Goal: Book appointment/travel/reservation

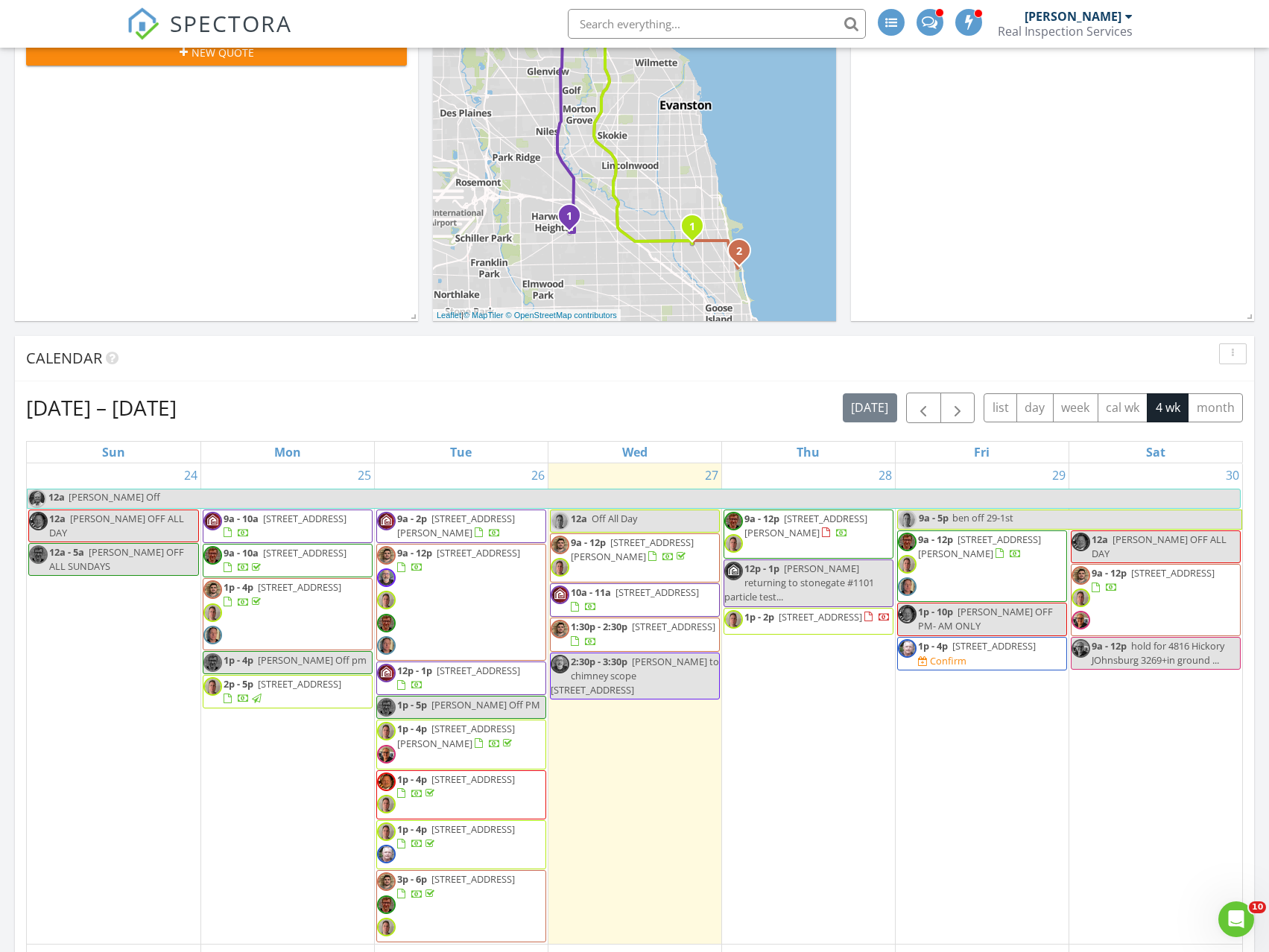
scroll to position [373, 0]
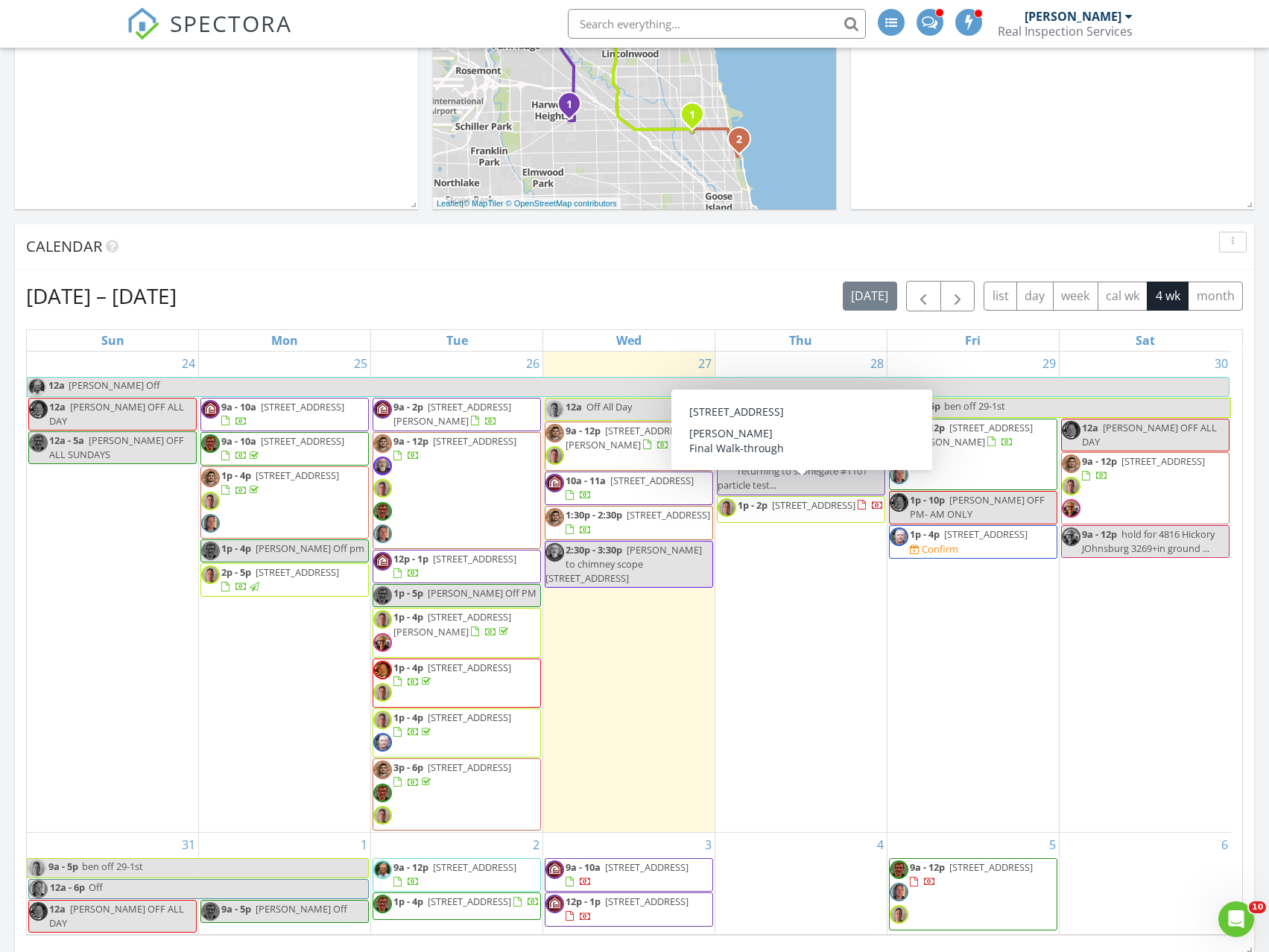
click at [973, 611] on div "29 9a - 5p ben off 29-1st 9a - 12p [STREET_ADDRESS][PERSON_NAME] 1p - 10p [PERS…" at bounding box center [973, 592] width 172 height 480
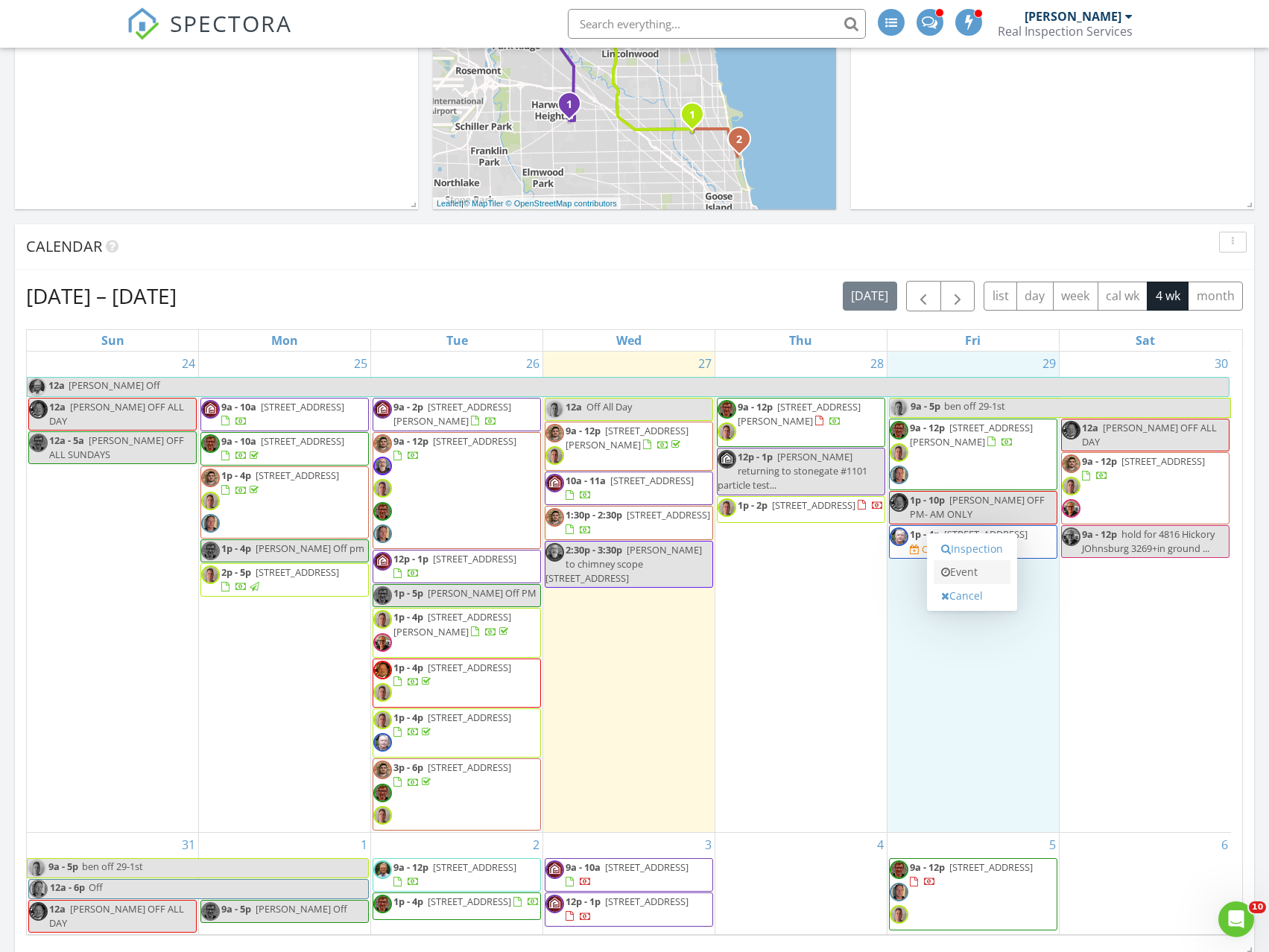
click at [961, 571] on link "Event" at bounding box center [973, 571] width 77 height 24
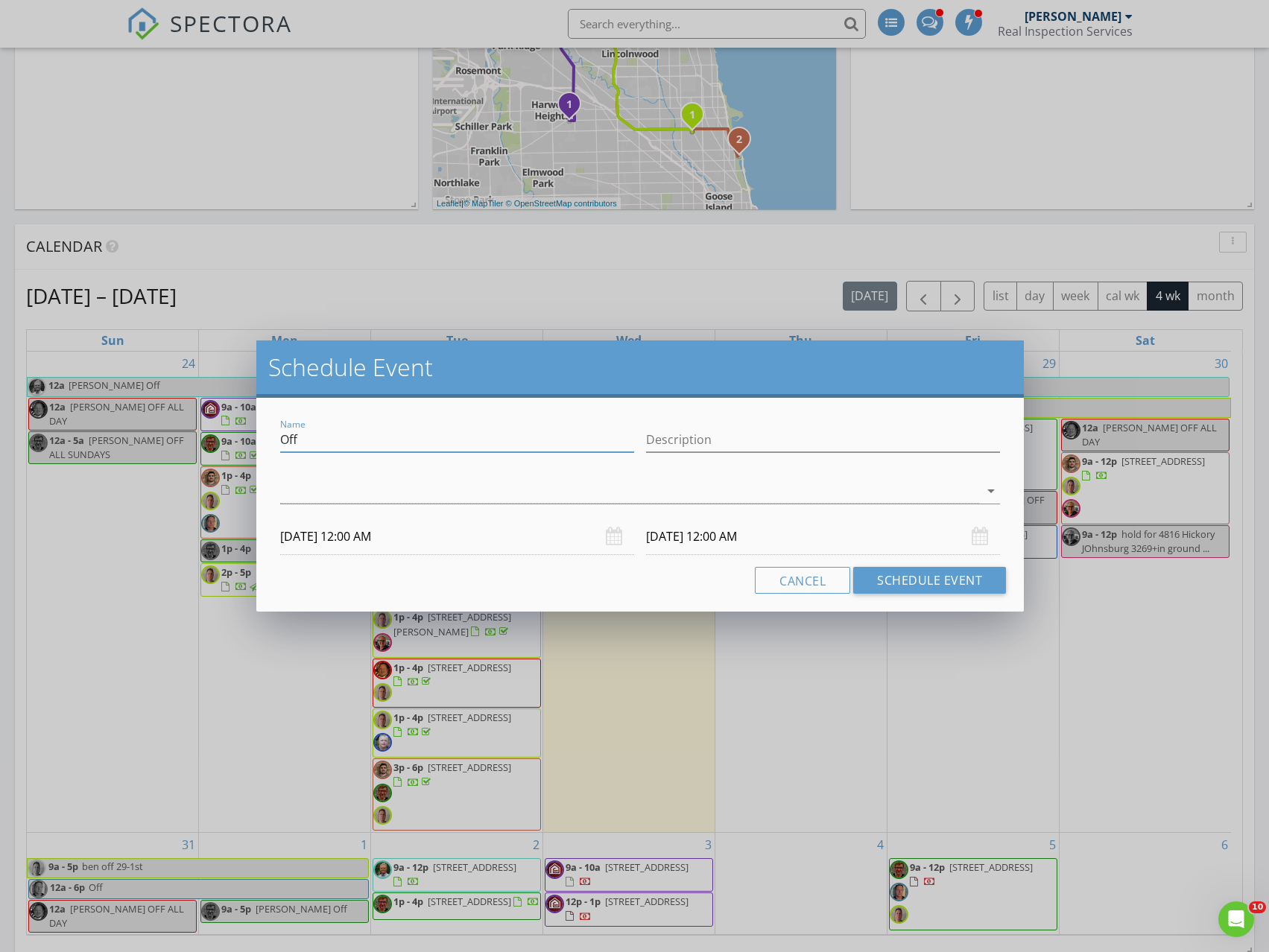
click at [303, 439] on input "Off" at bounding box center [457, 440] width 354 height 25
type input "[PERSON_NAME] Off PM"
click at [509, 546] on input "[DATE] 12:00 AM" at bounding box center [457, 537] width 354 height 36
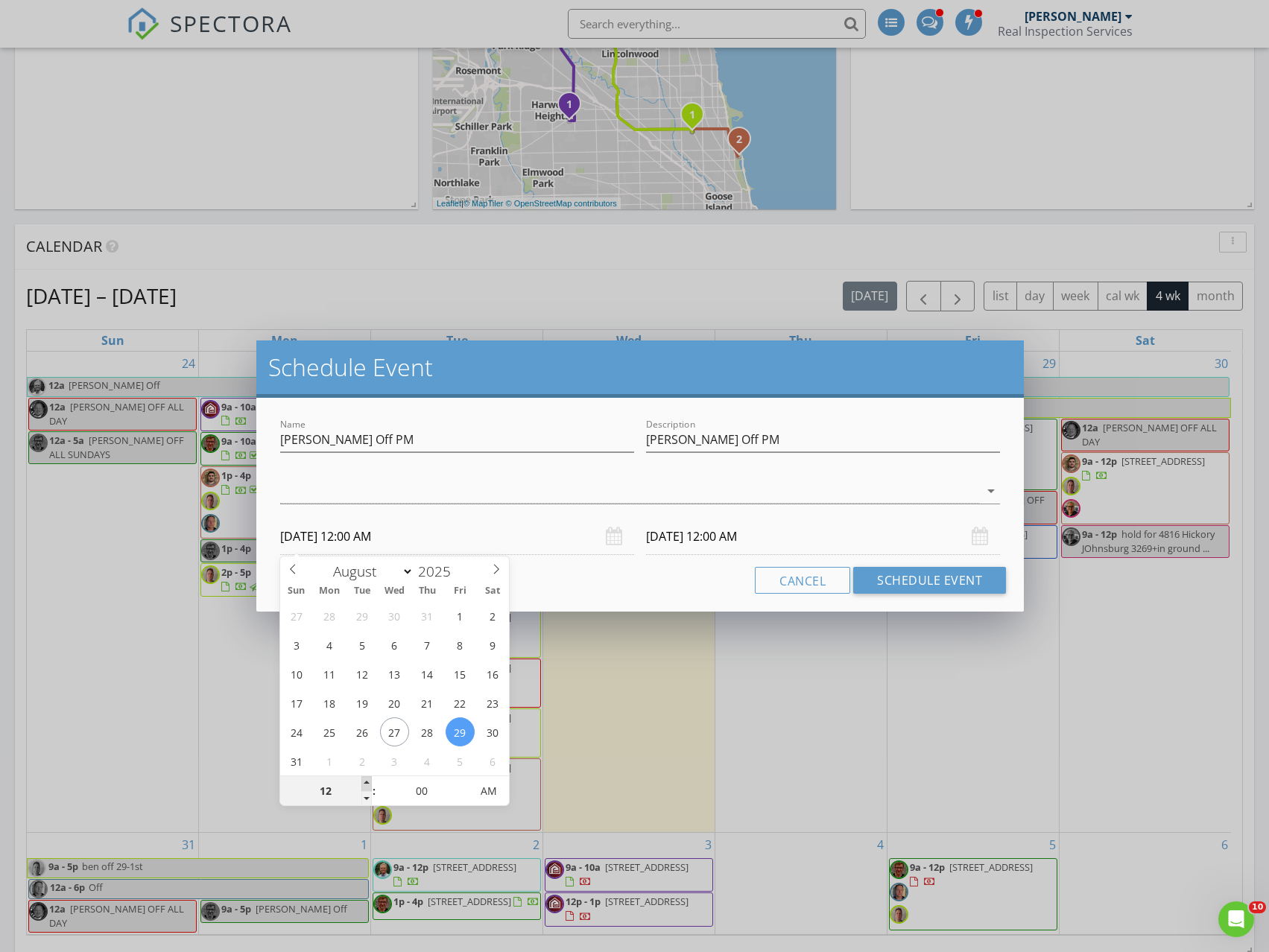
type input "01"
type input "[DATE] 1:00 AM"
click at [367, 784] on span at bounding box center [366, 784] width 11 height 15
type input "01"
type input "[DATE] 1:00 AM"
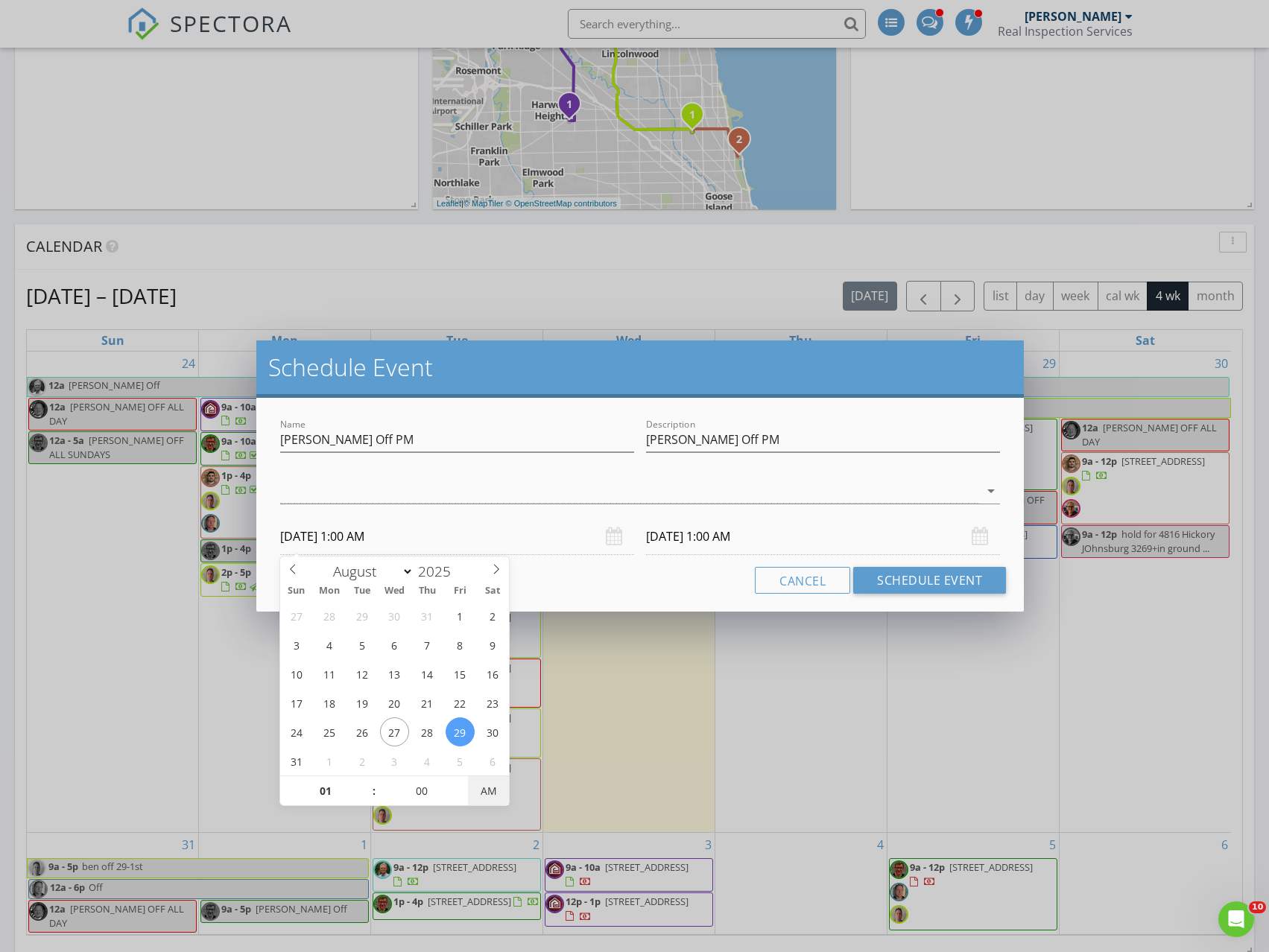
type input "[DATE] 1:00 PM"
click at [500, 797] on span "AM" at bounding box center [488, 791] width 41 height 30
click at [785, 534] on input "[DATE] 1:00 PM" at bounding box center [823, 537] width 354 height 36
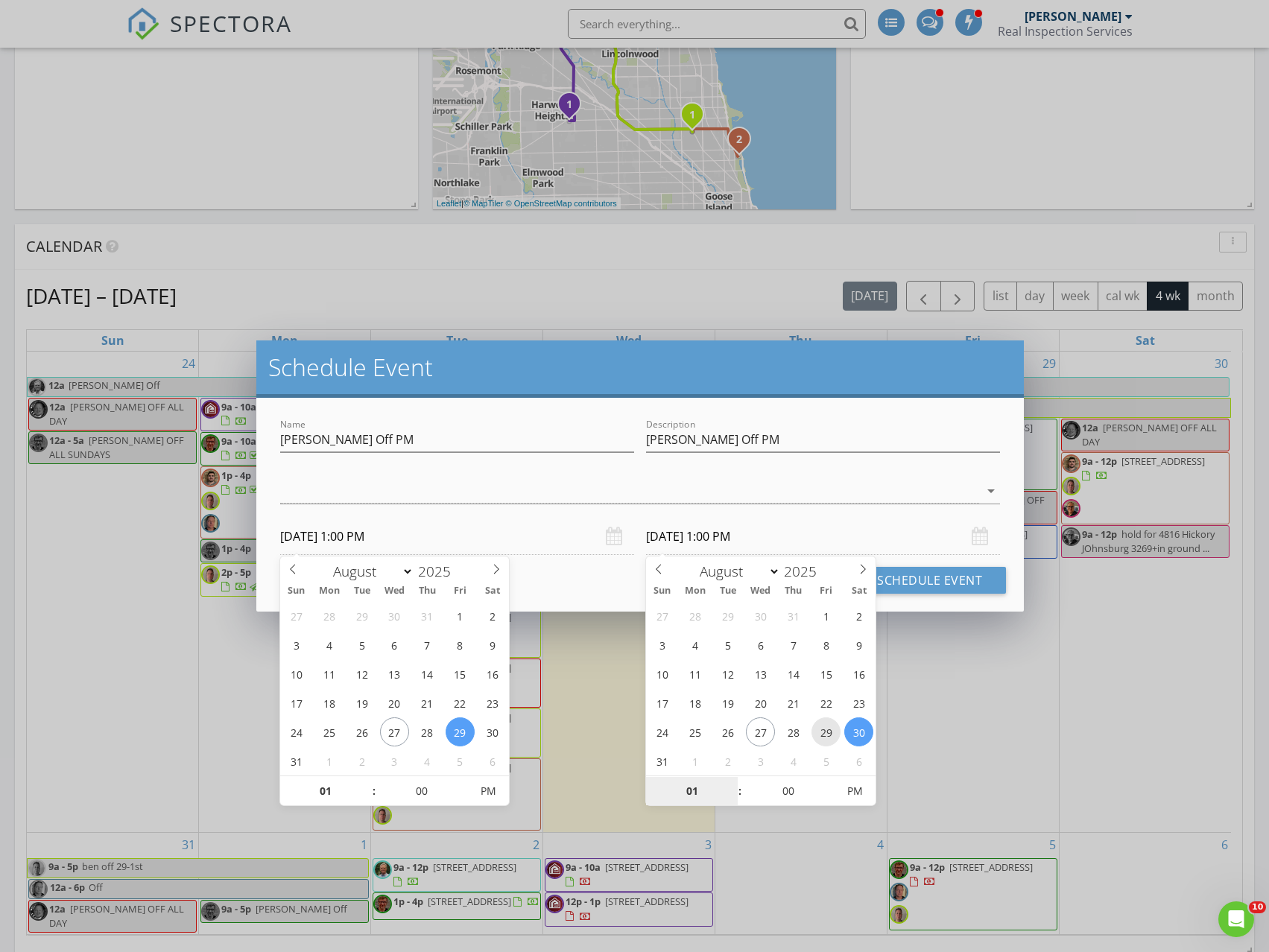
type input "[DATE] 1:00 PM"
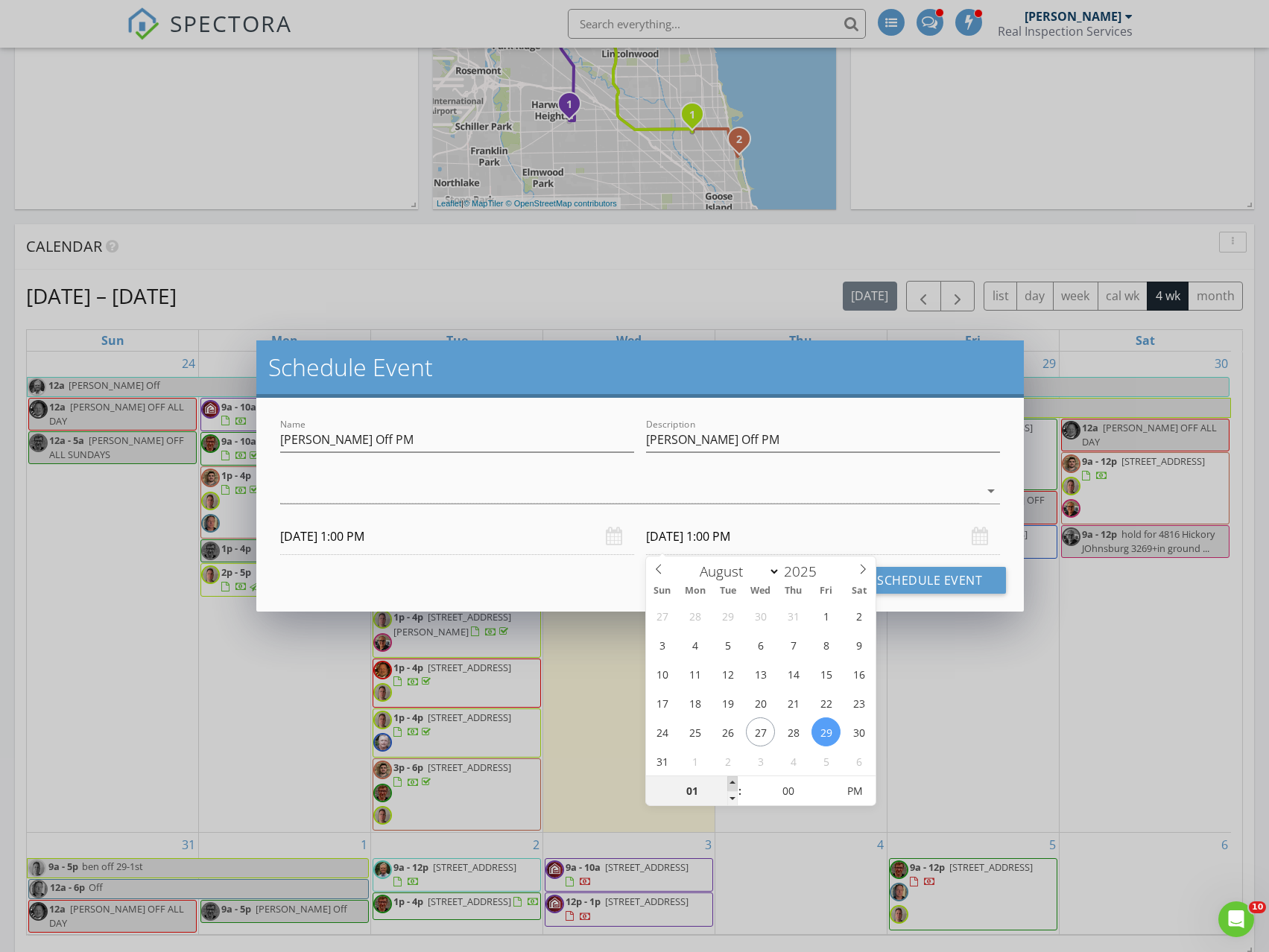
type input "02"
type input "[DATE] 2:00 PM"
click at [731, 783] on span at bounding box center [732, 784] width 11 height 15
type input "03"
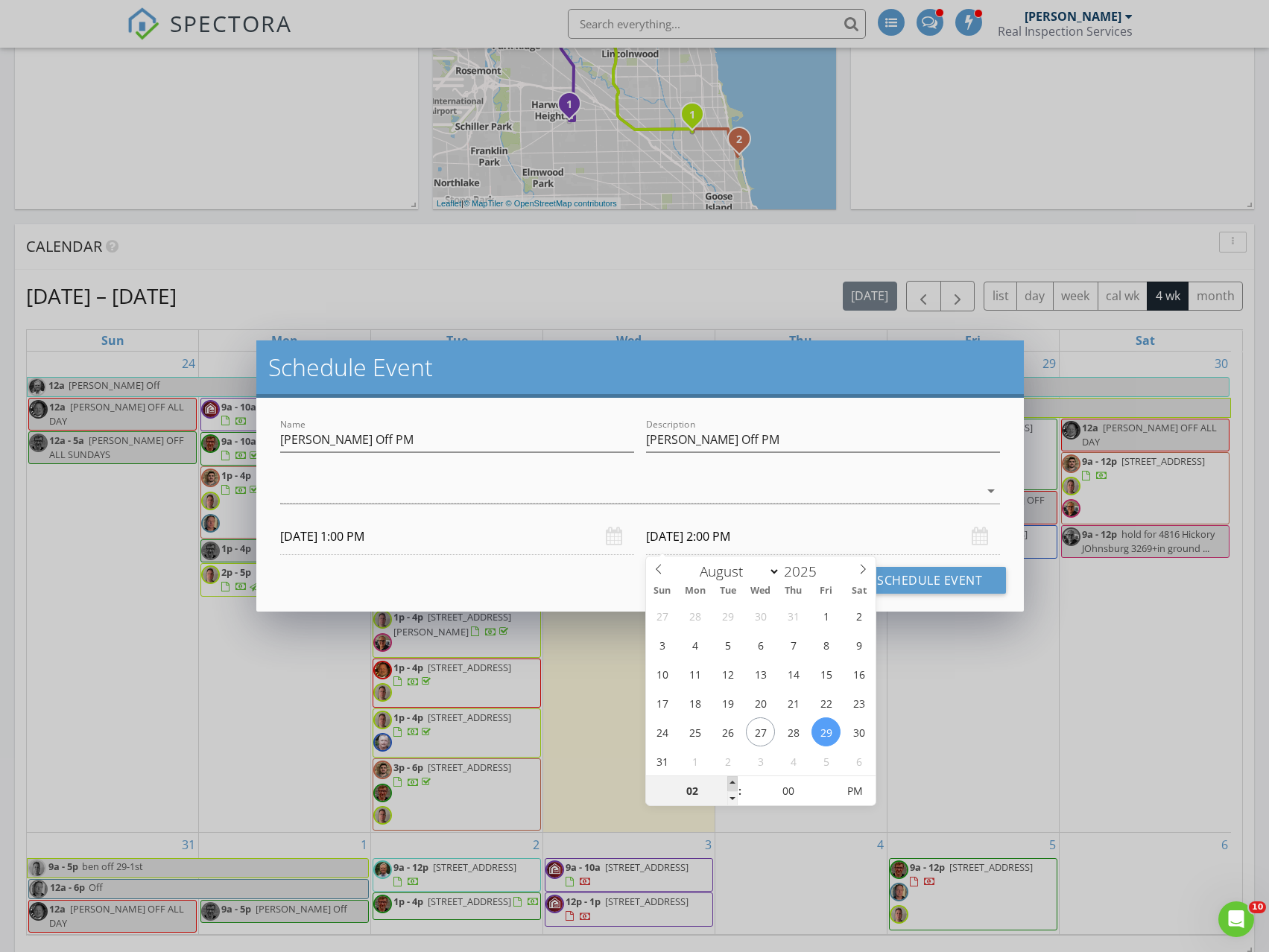
type input "[DATE] 3:00 PM"
type input "04"
type input "[DATE] 4:00 PM"
click at [731, 783] on span at bounding box center [732, 784] width 11 height 15
type input "05"
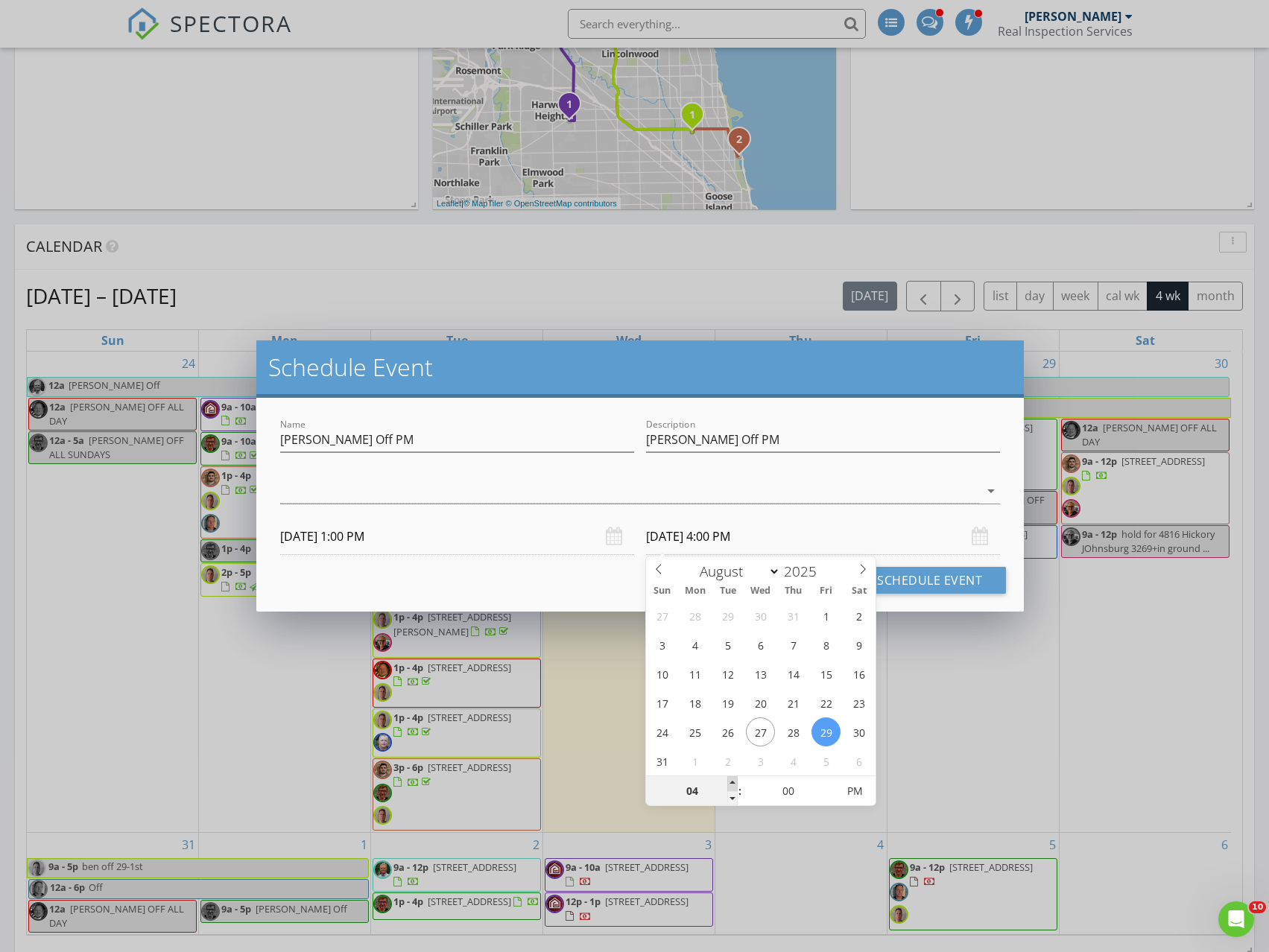
type input "[DATE] 5:00 PM"
click at [731, 783] on span at bounding box center [732, 784] width 11 height 15
click at [601, 349] on div "Schedule Event" at bounding box center [640, 369] width 768 height 58
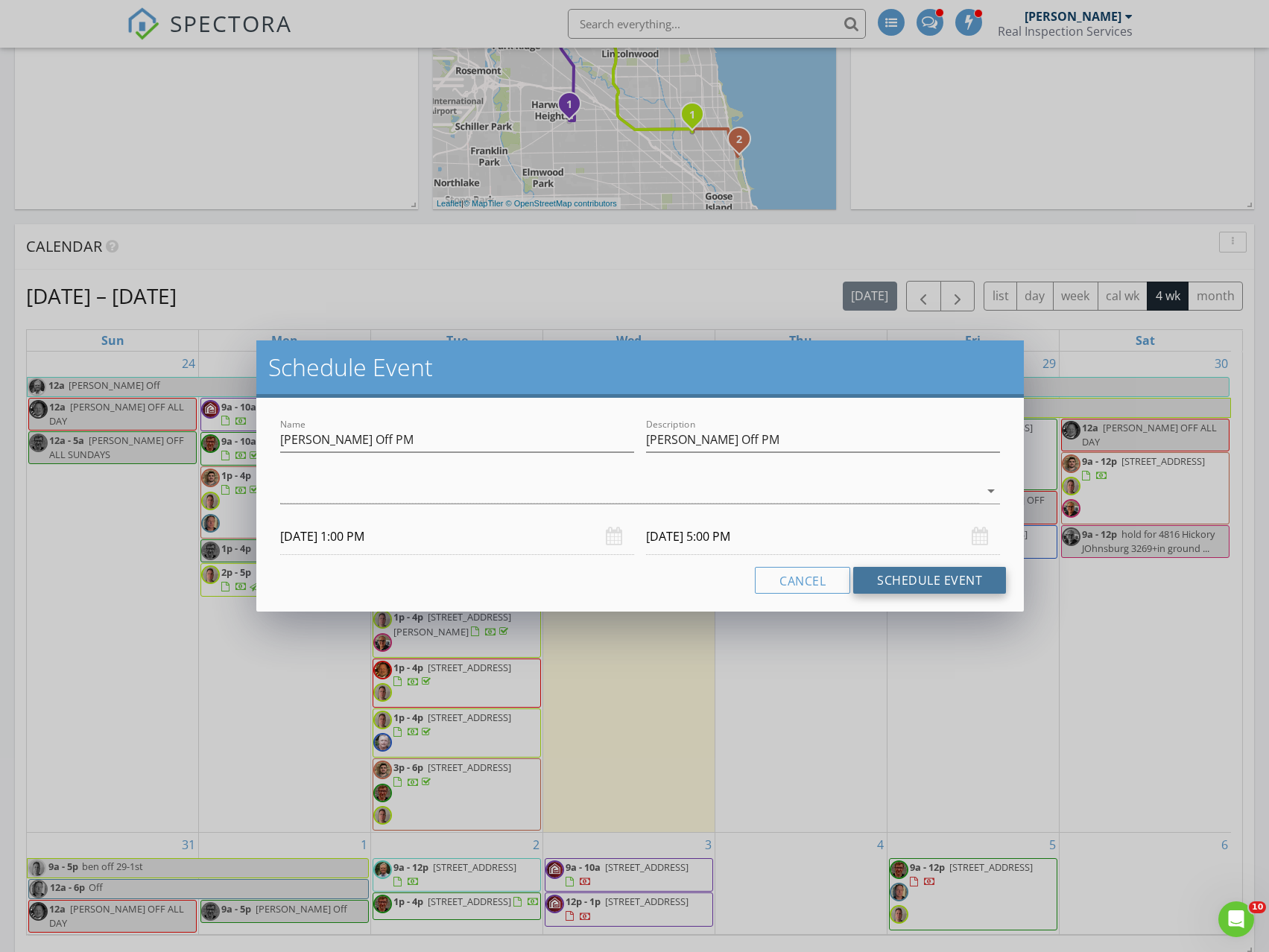
click at [950, 587] on button "Schedule Event" at bounding box center [929, 580] width 153 height 27
click at [653, 479] on div at bounding box center [630, 492] width 700 height 25
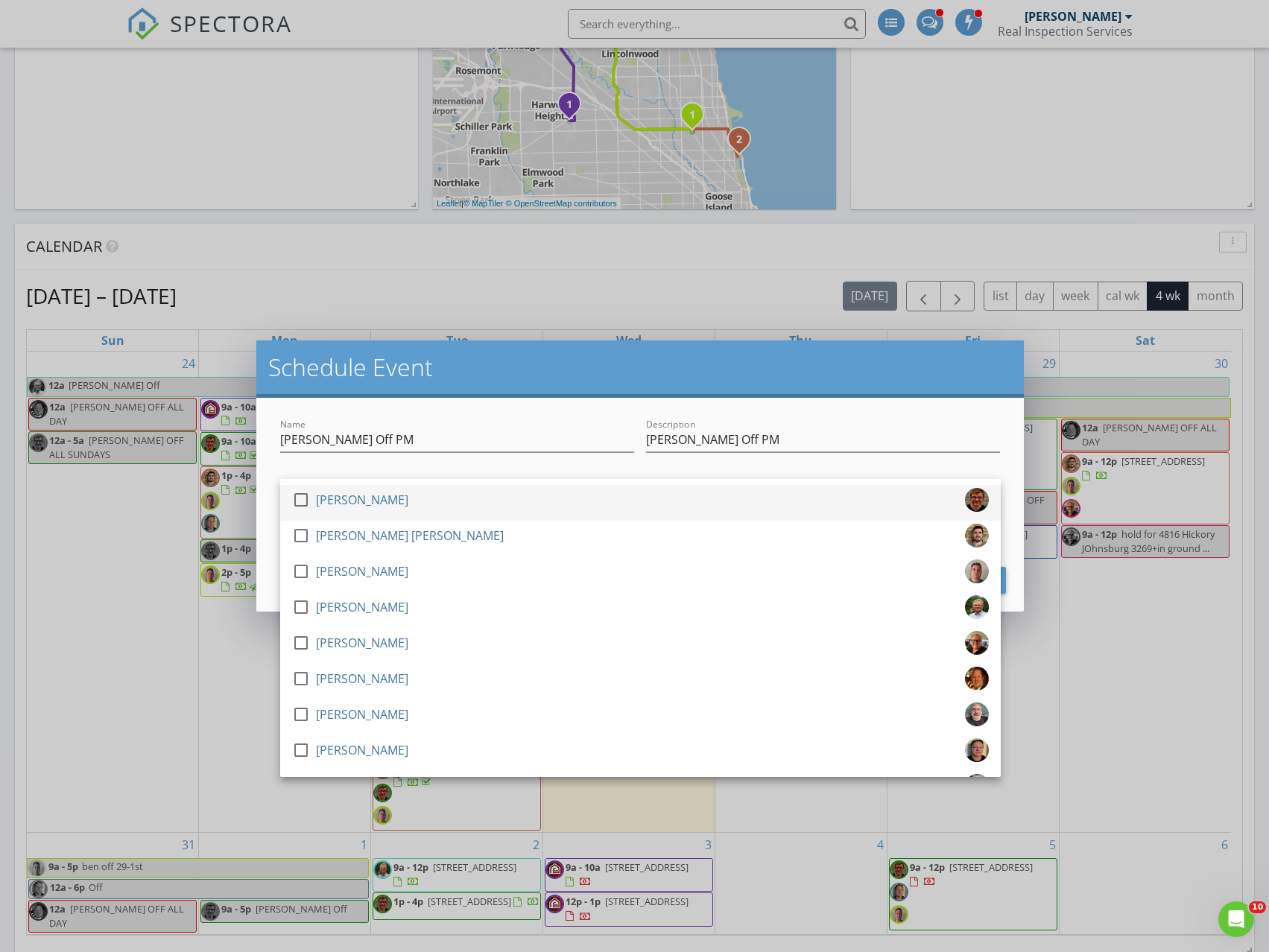
click at [313, 510] on div at bounding box center [304, 513] width 24 height 9
click at [669, 367] on h2 "Schedule Event" at bounding box center [641, 367] width 744 height 30
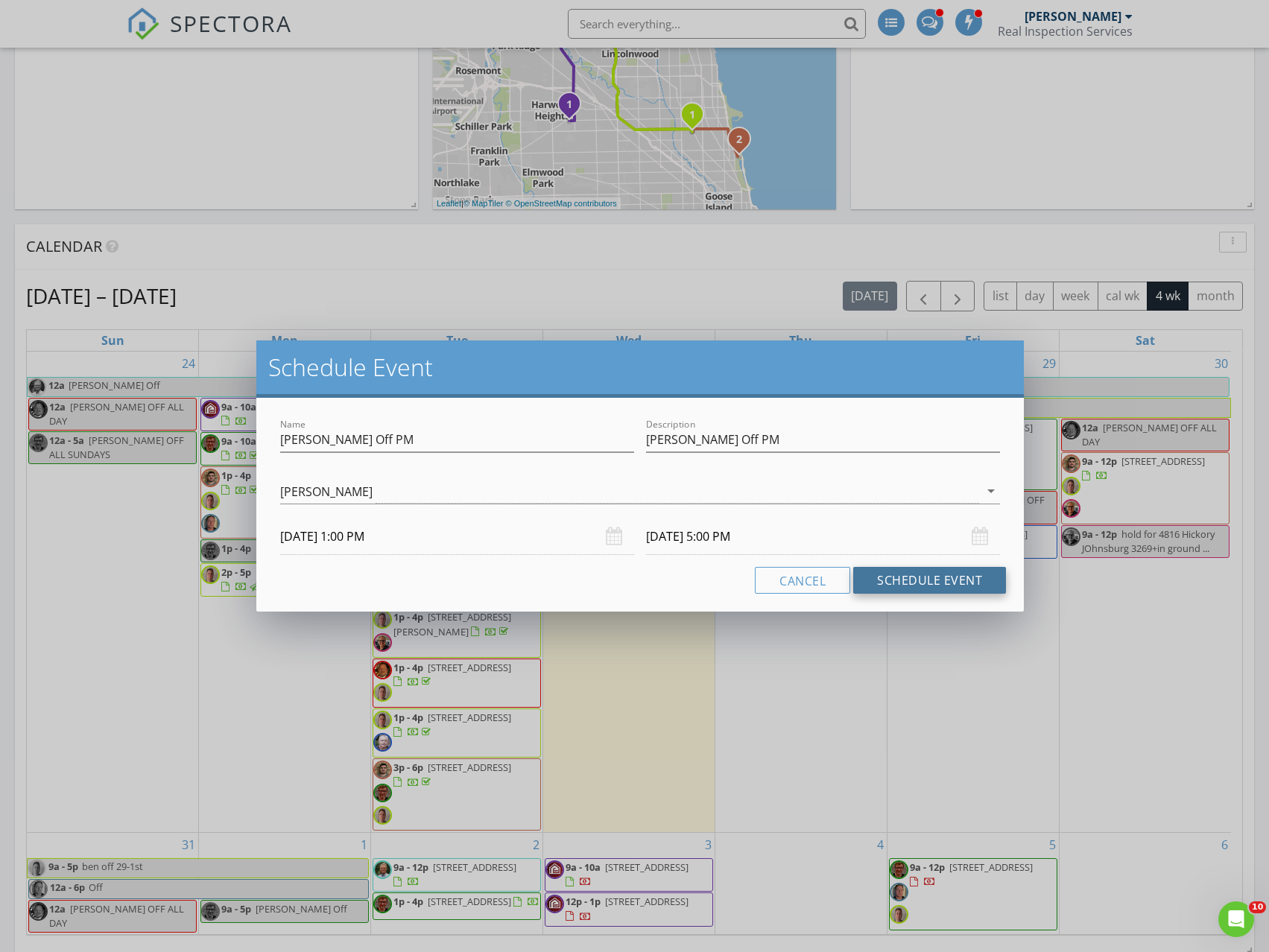
click at [904, 579] on button "Schedule Event" at bounding box center [929, 580] width 153 height 27
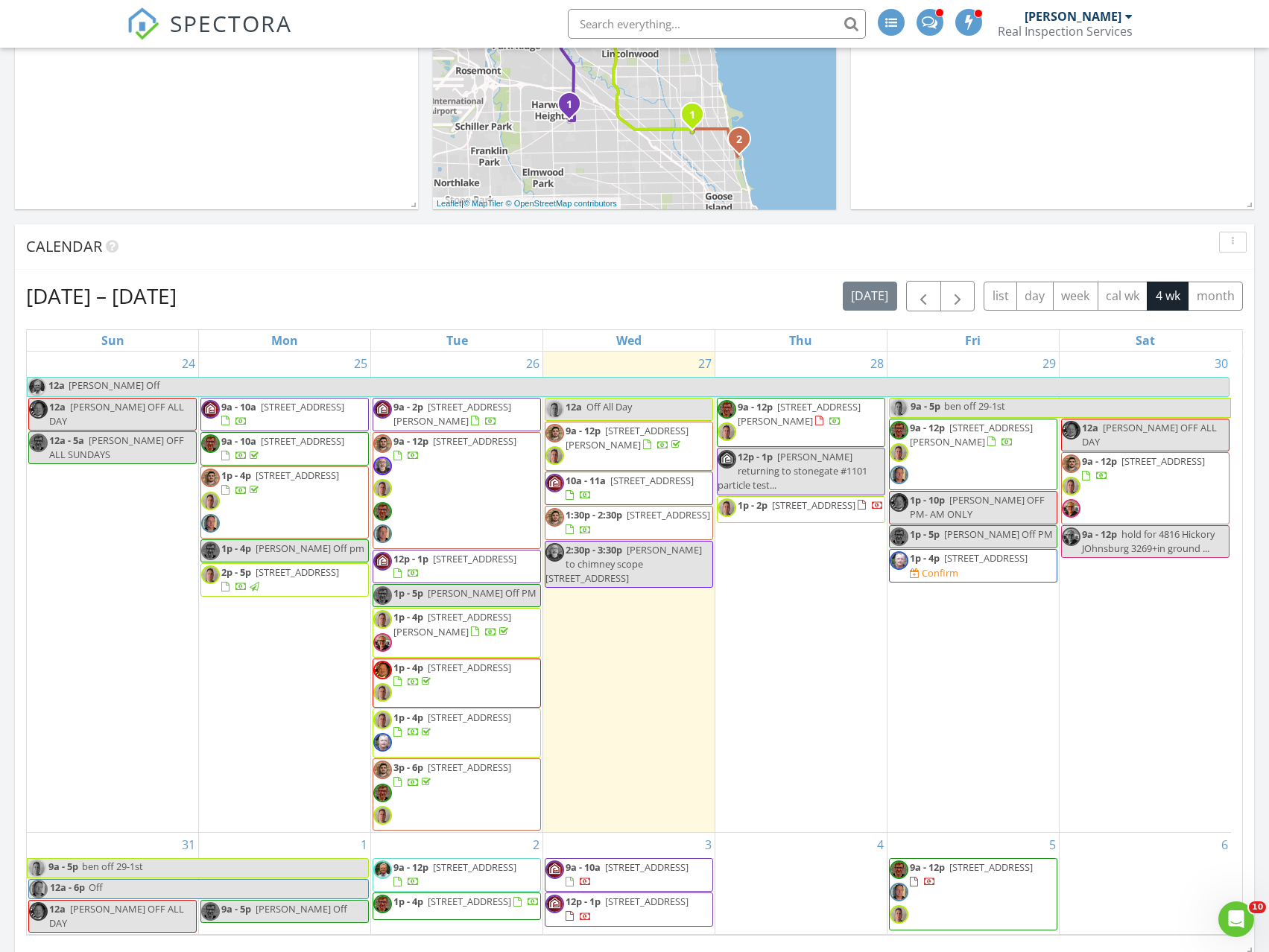
click at [1155, 595] on div "30 12a [PERSON_NAME] OFF ALL DAY 9a - 12p [STREET_ADDRESS] 9a - 12p hold for [G…" at bounding box center [1145, 592] width 172 height 480
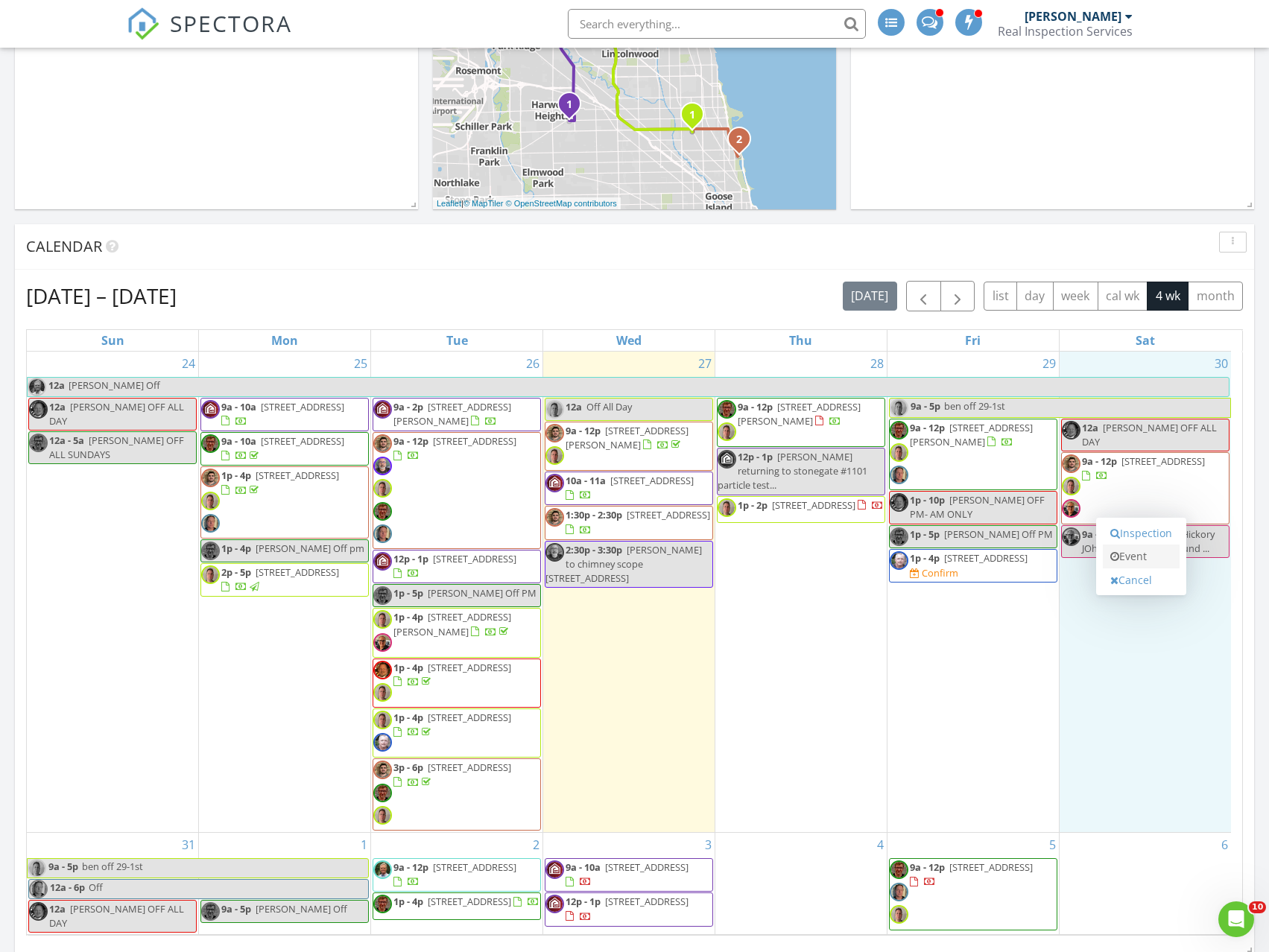
click at [1147, 556] on link "Event" at bounding box center [1141, 556] width 77 height 24
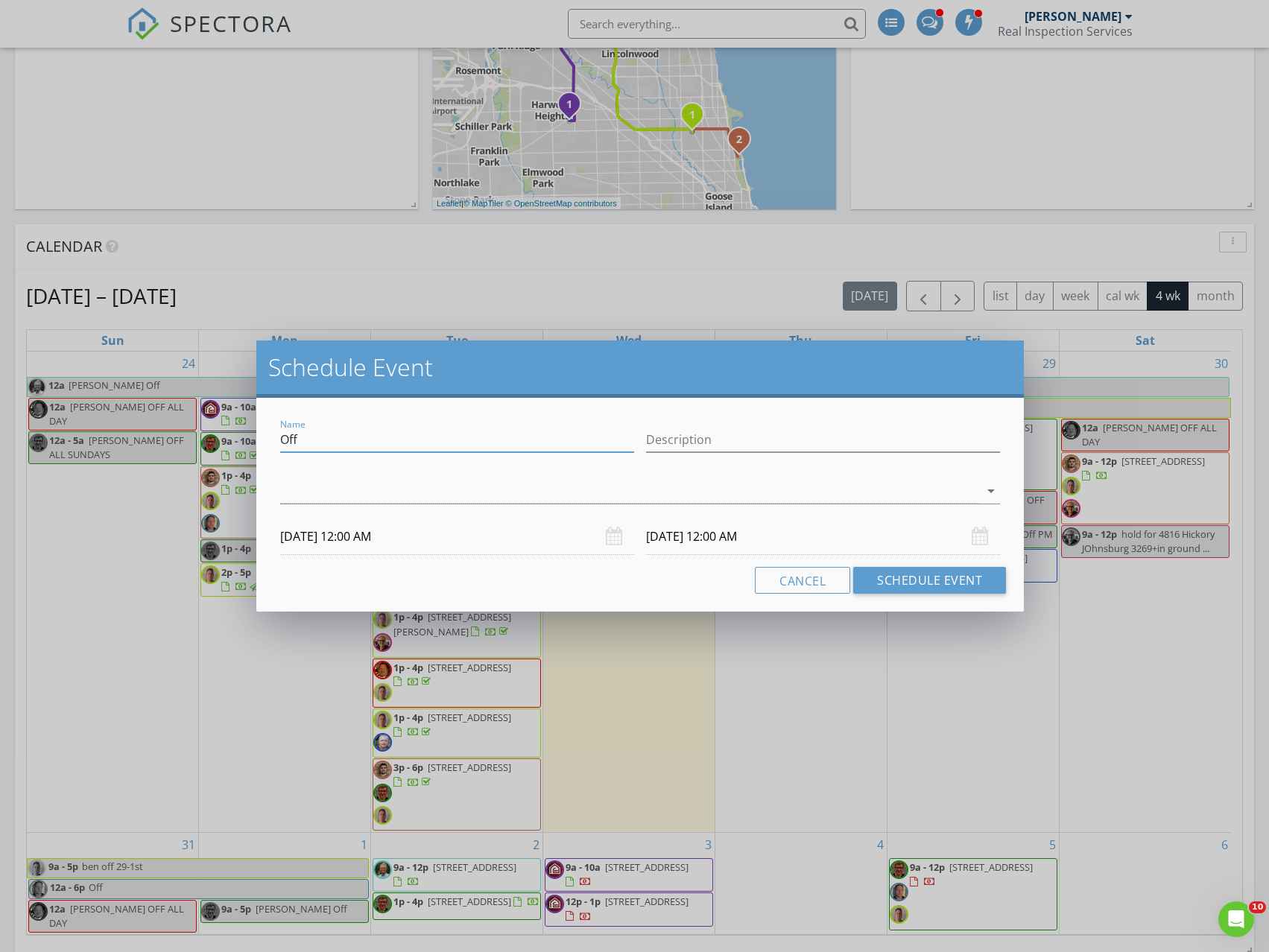
click at [342, 448] on input "Off" at bounding box center [457, 440] width 354 height 25
type input "[PERSON_NAME] Off"
click at [994, 493] on icon "arrow_drop_down" at bounding box center [991, 491] width 18 height 18
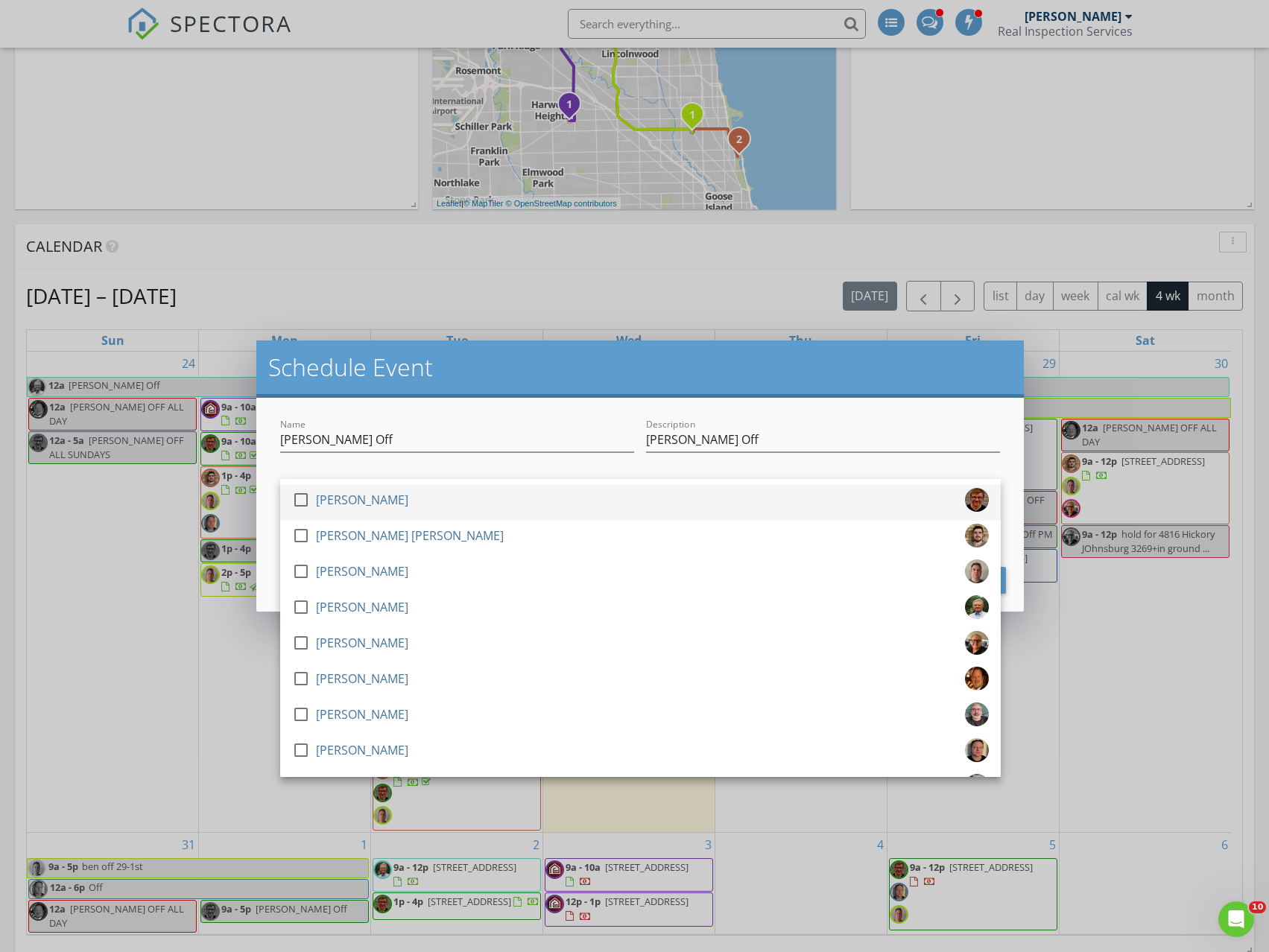
click at [386, 503] on div "[PERSON_NAME]" at bounding box center [362, 499] width 92 height 24
click at [483, 396] on div "Schedule Event" at bounding box center [640, 369] width 768 height 58
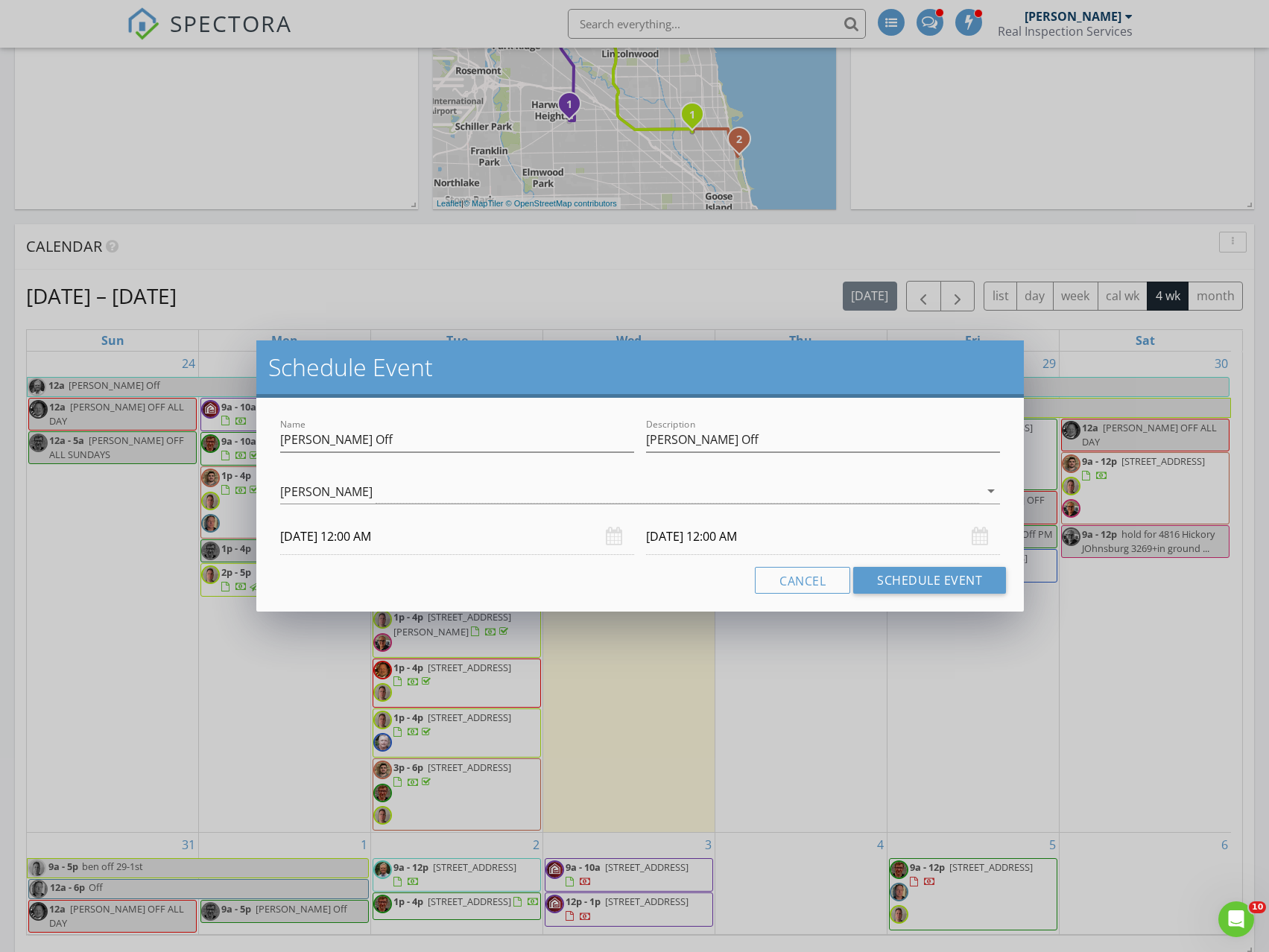
click at [726, 537] on input "[DATE] 12:00 AM" at bounding box center [823, 537] width 354 height 36
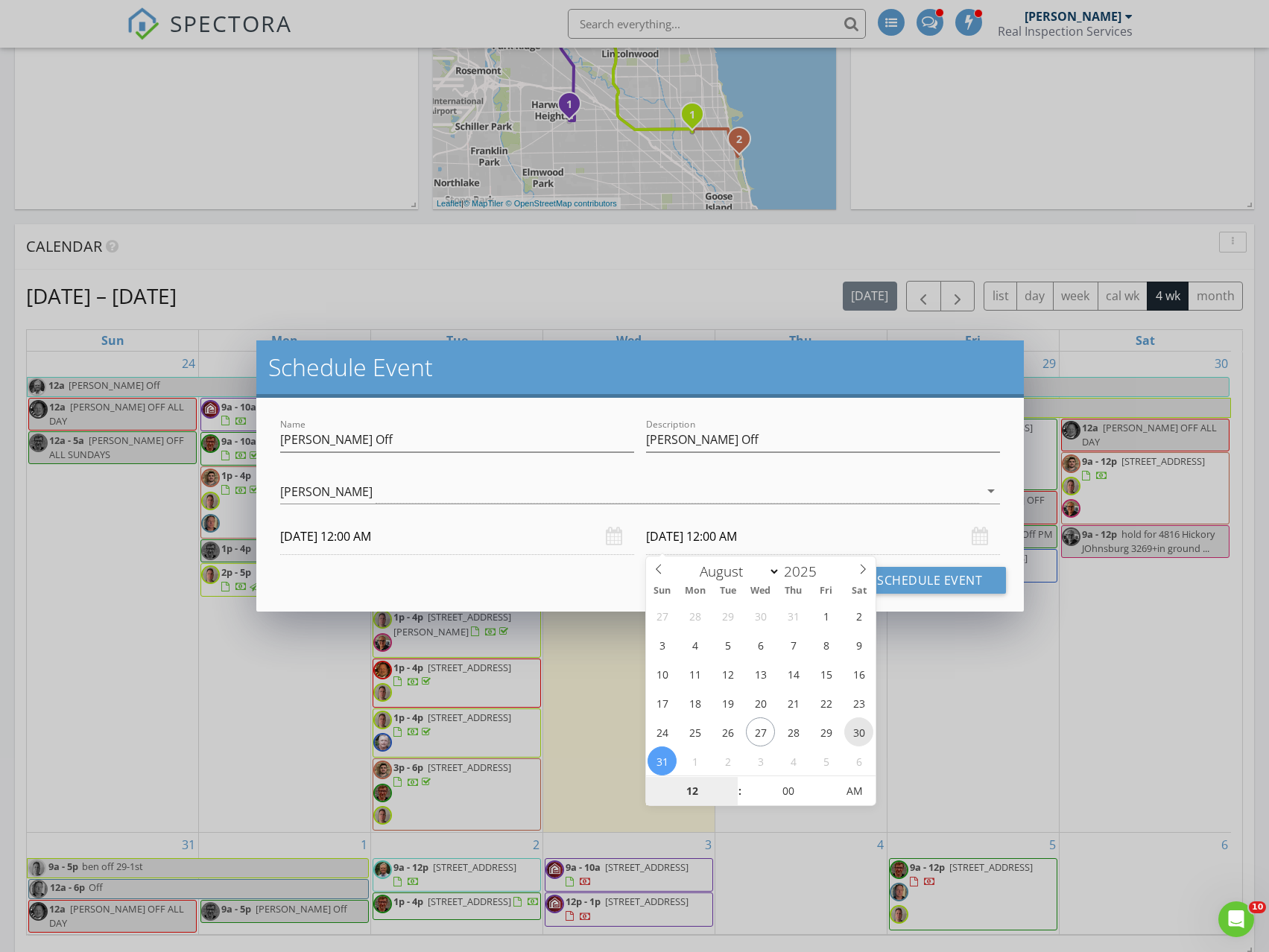
type input "[DATE] 12:00 AM"
click at [589, 577] on div "Cancel Schedule Event" at bounding box center [641, 580] width 733 height 27
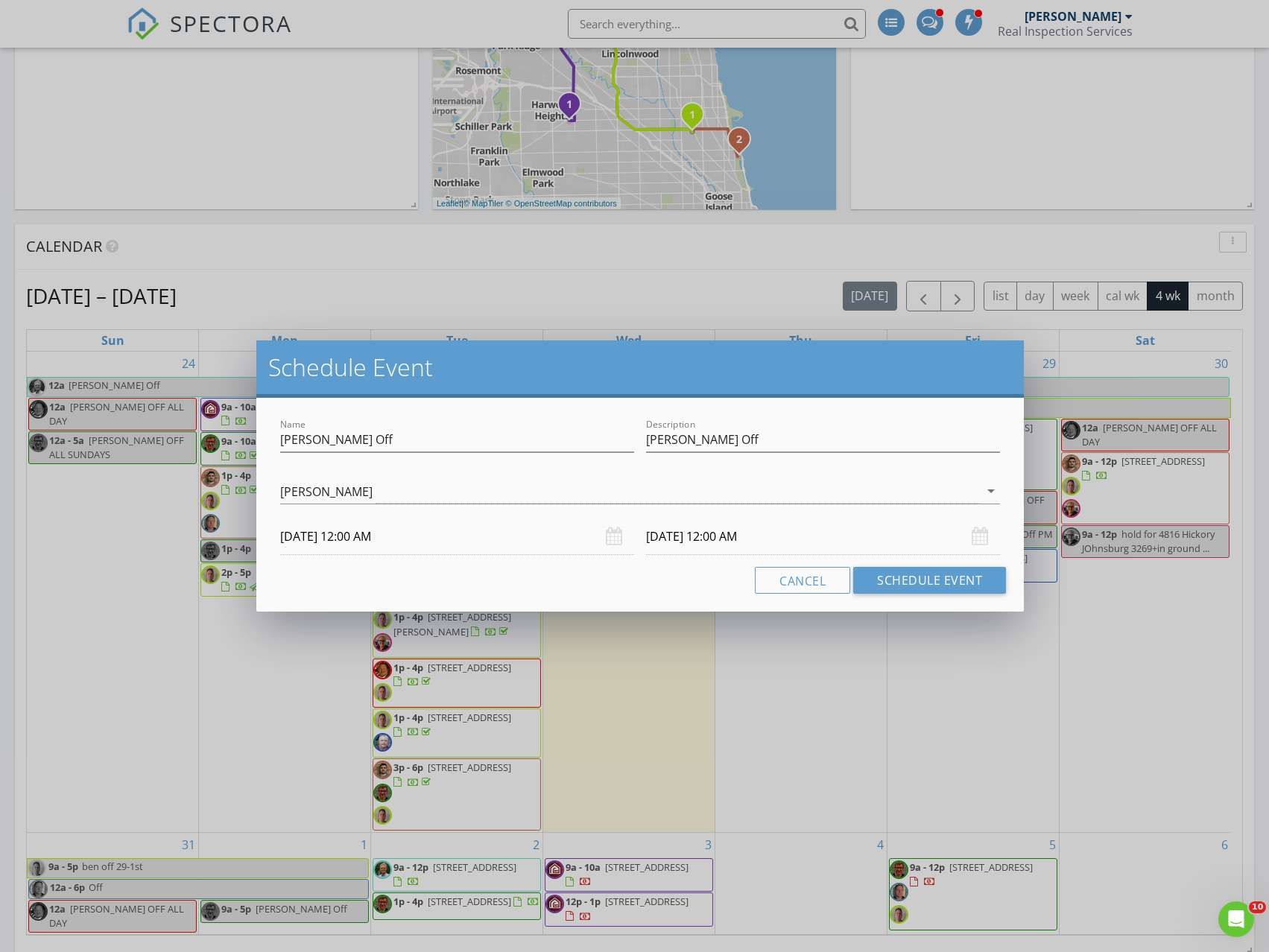
click at [723, 534] on input "[DATE] 12:00 AM" at bounding box center [823, 537] width 354 height 36
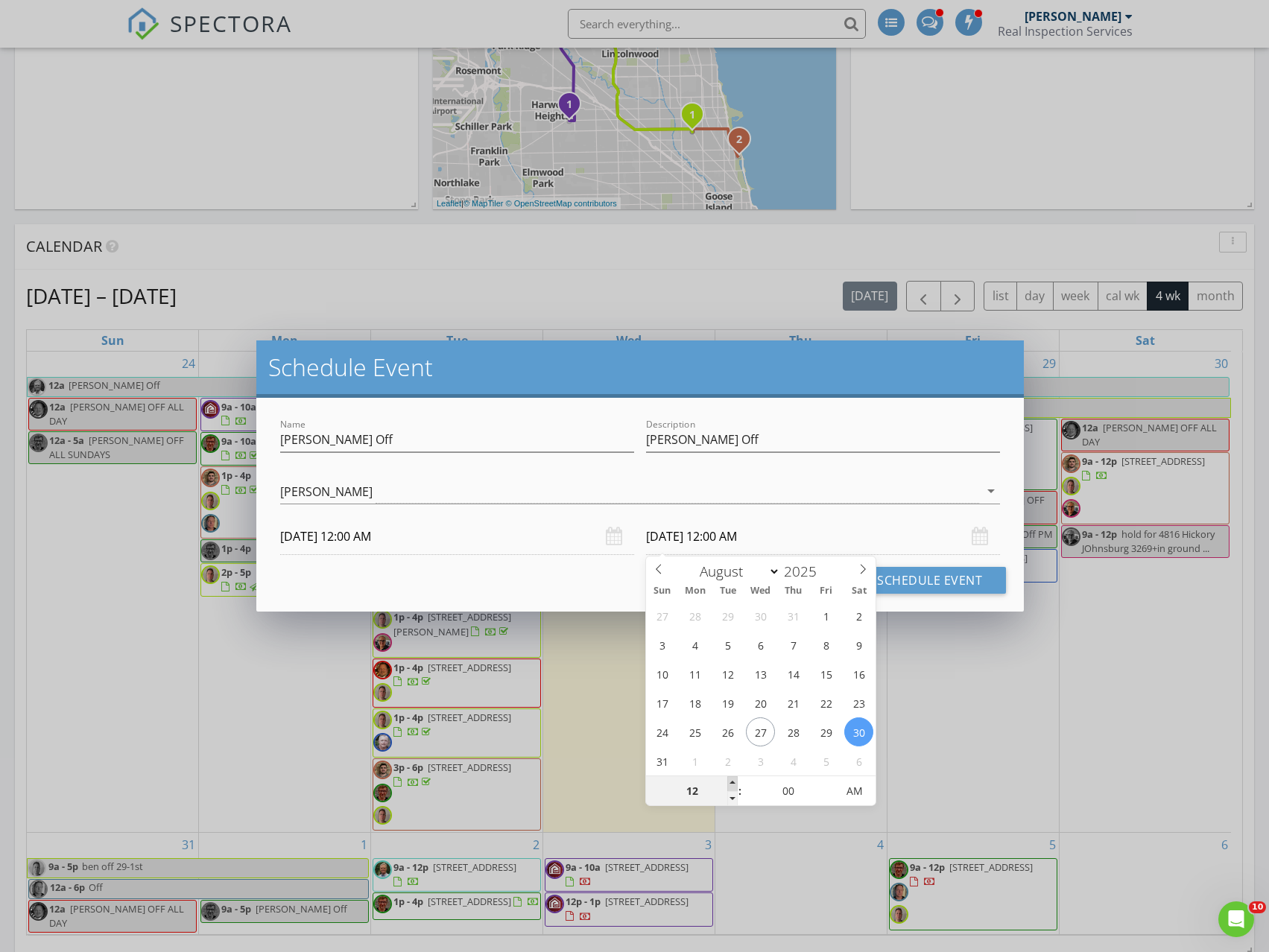
type input "01"
type input "[DATE] 1:00 AM"
click at [730, 780] on span at bounding box center [732, 784] width 11 height 15
type input "02"
type input "[DATE] 2:00 AM"
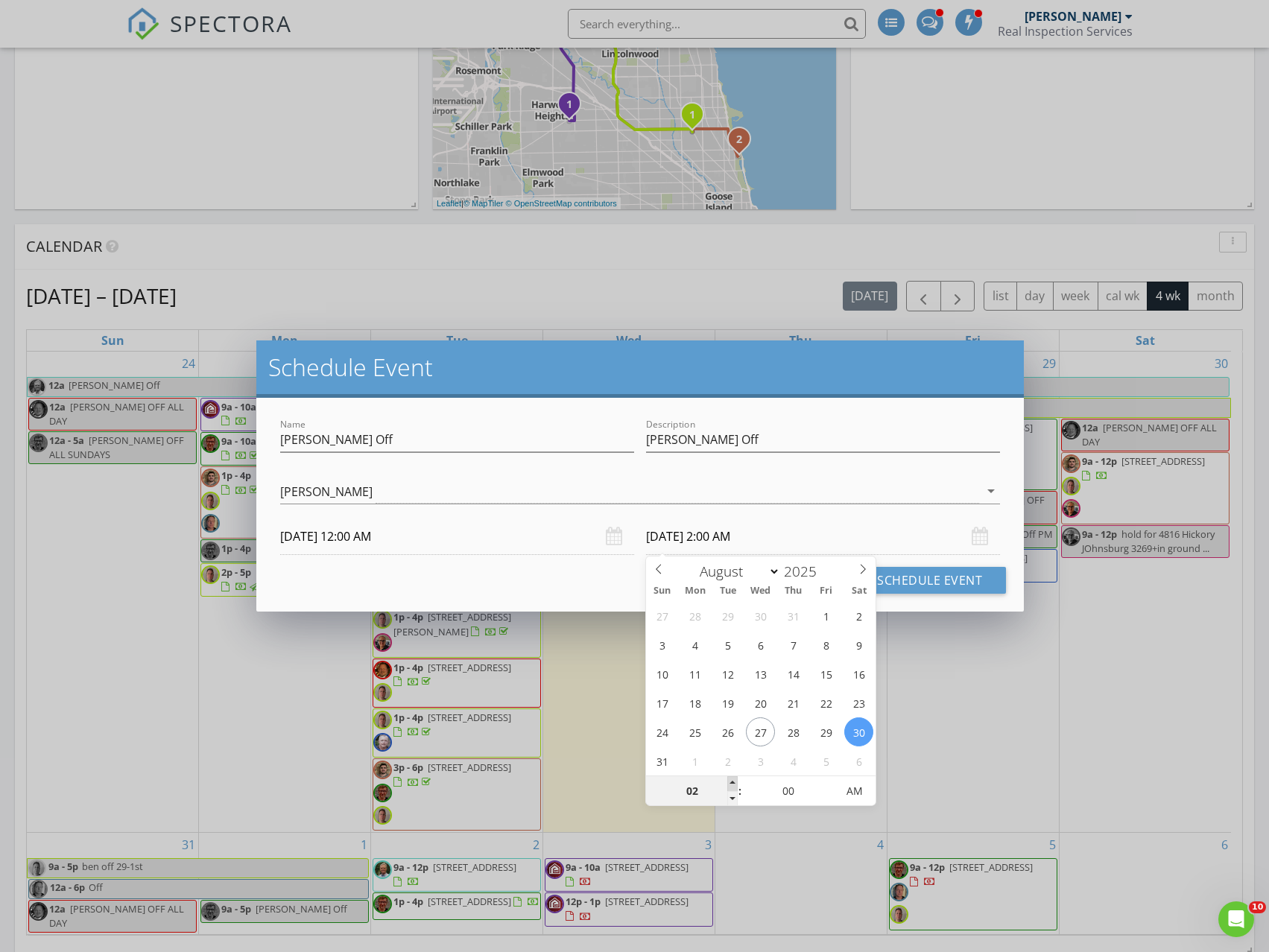
click at [730, 780] on span at bounding box center [732, 784] width 11 height 15
type input "03"
type input "[DATE] 3:00 AM"
type input "04"
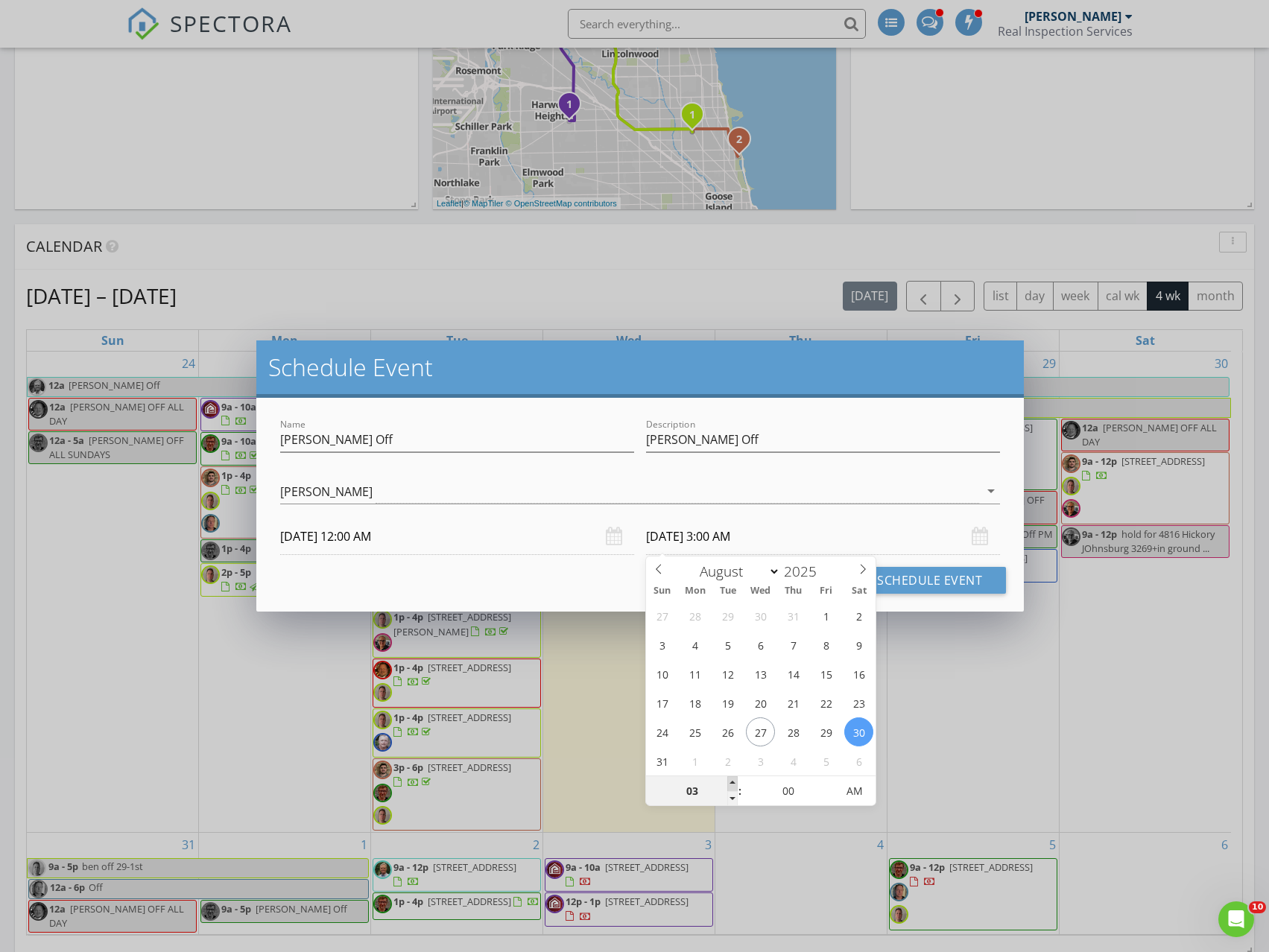
type input "[DATE] 4:00 AM"
click at [730, 780] on span at bounding box center [732, 784] width 11 height 15
type input "05"
click at [730, 780] on span at bounding box center [732, 784] width 11 height 15
type input "[DATE] 5:00 PM"
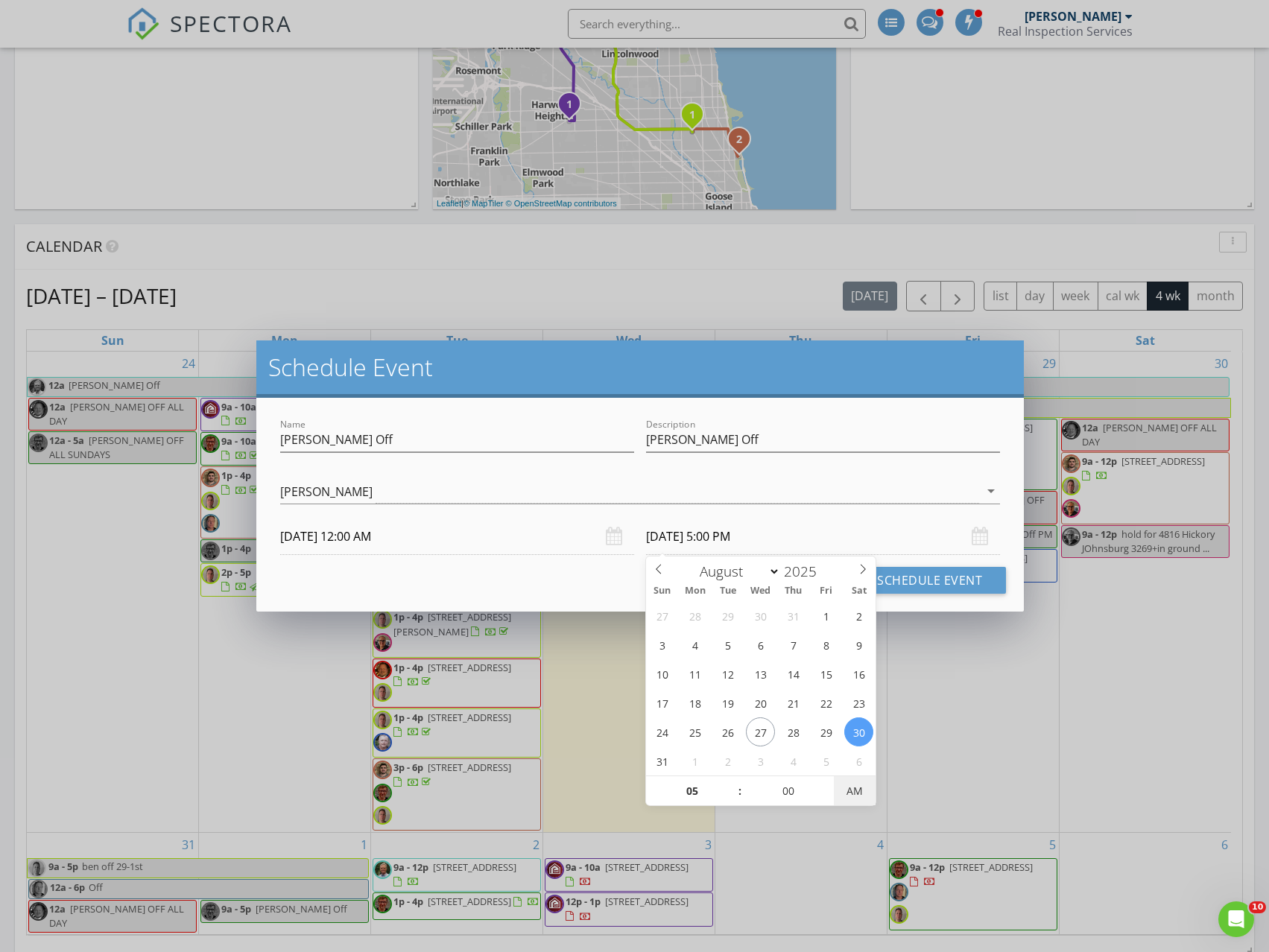
click at [865, 800] on span "AM" at bounding box center [854, 791] width 41 height 30
click at [895, 500] on div "[PERSON_NAME]" at bounding box center [630, 492] width 700 height 25
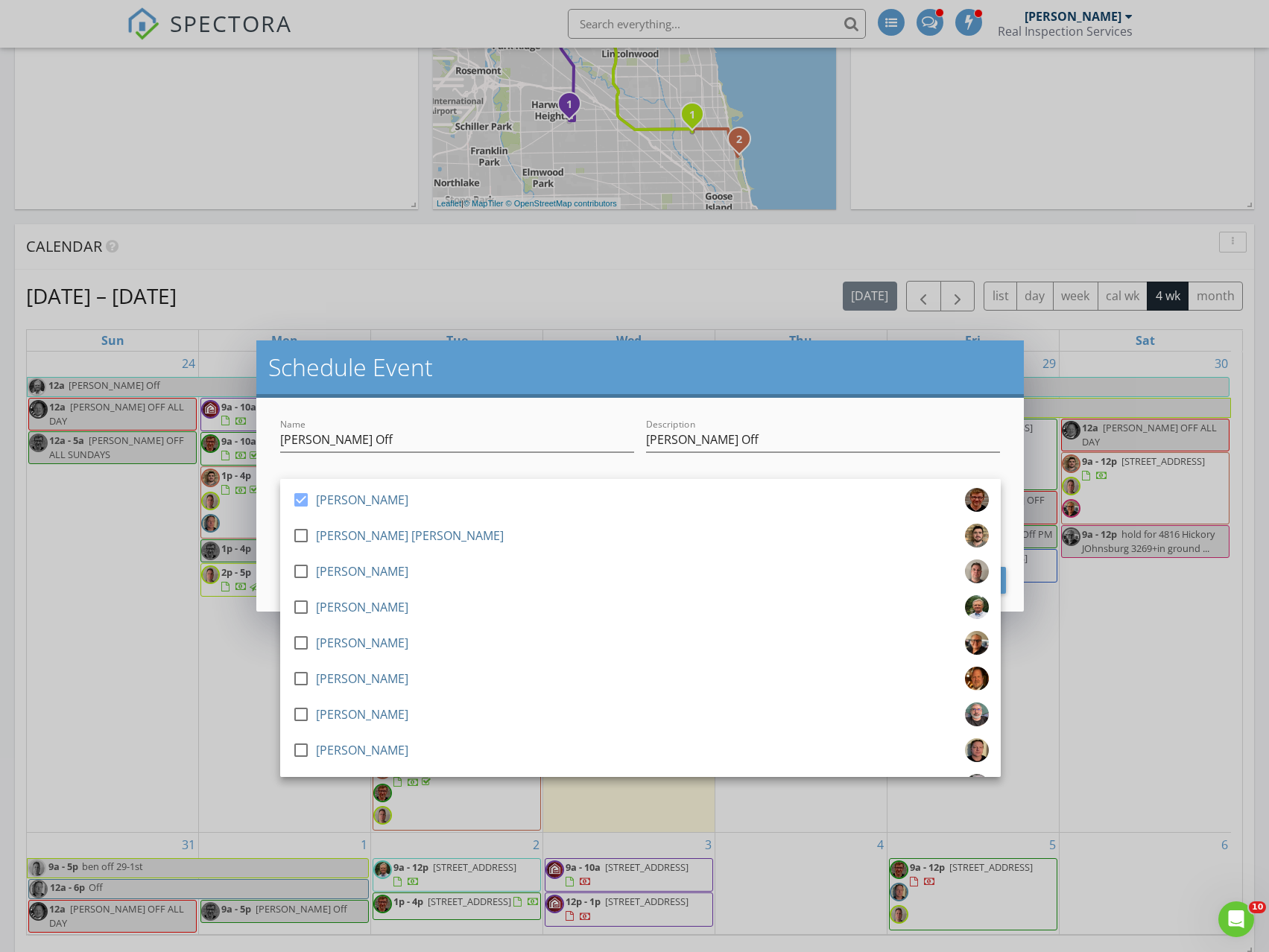
click at [505, 423] on div "Name [PERSON_NAME]" at bounding box center [457, 443] width 354 height 49
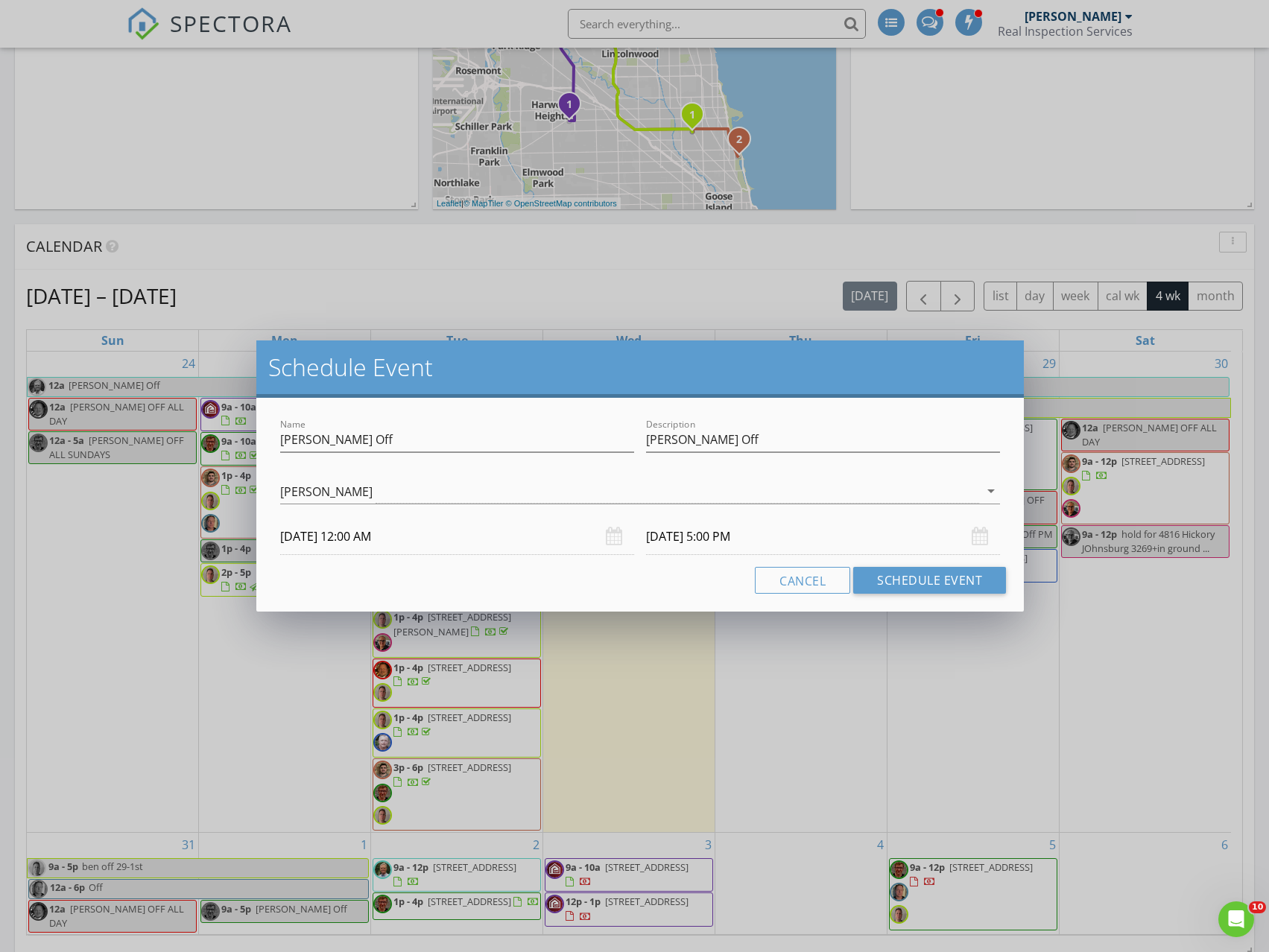
click at [470, 534] on input "[DATE] 12:00 AM" at bounding box center [457, 537] width 354 height 36
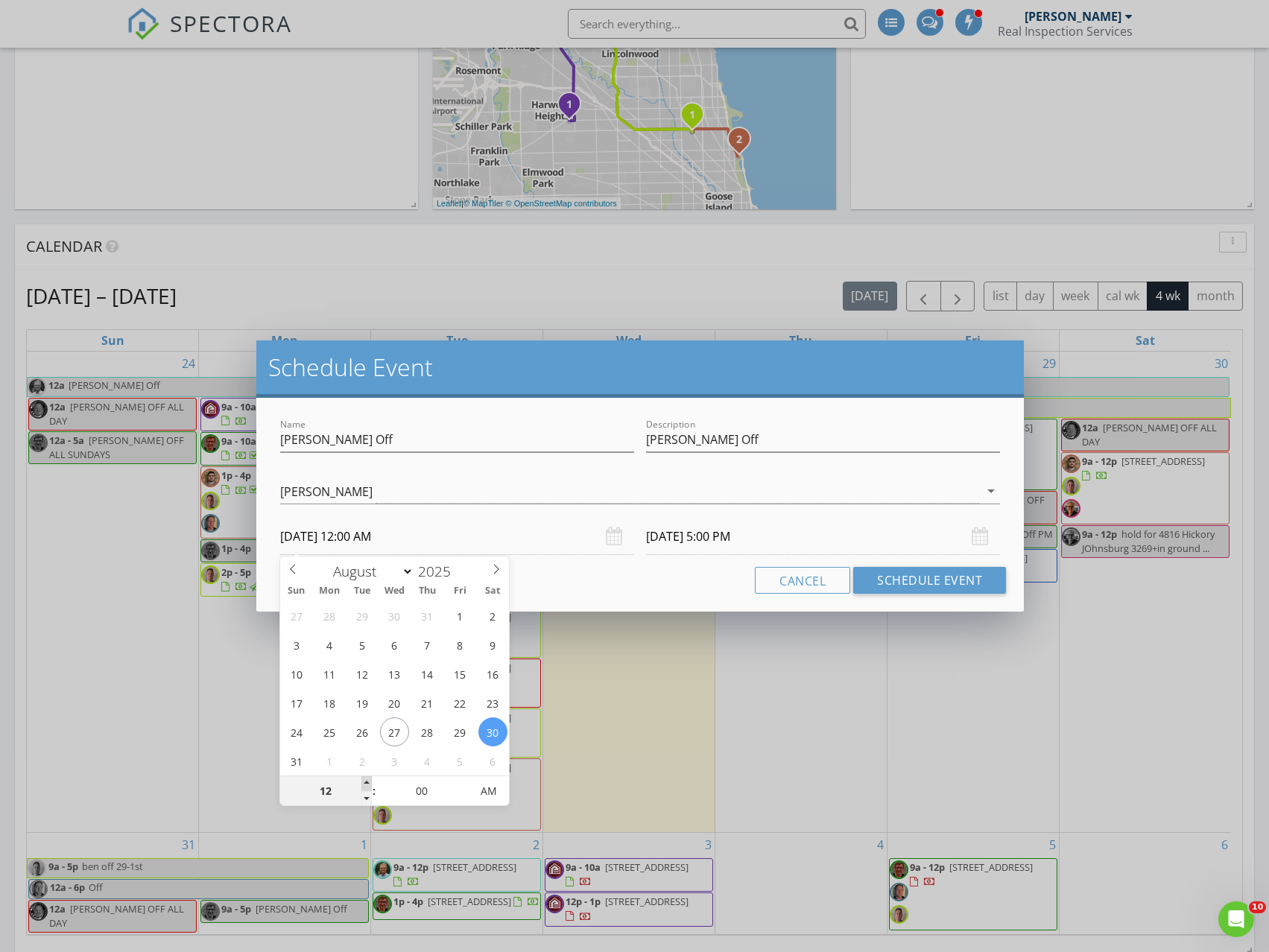
type input "01"
type input "[DATE] 1:00 AM"
click at [369, 785] on span at bounding box center [366, 784] width 11 height 15
type input "02"
type input "[DATE] 2:00 AM"
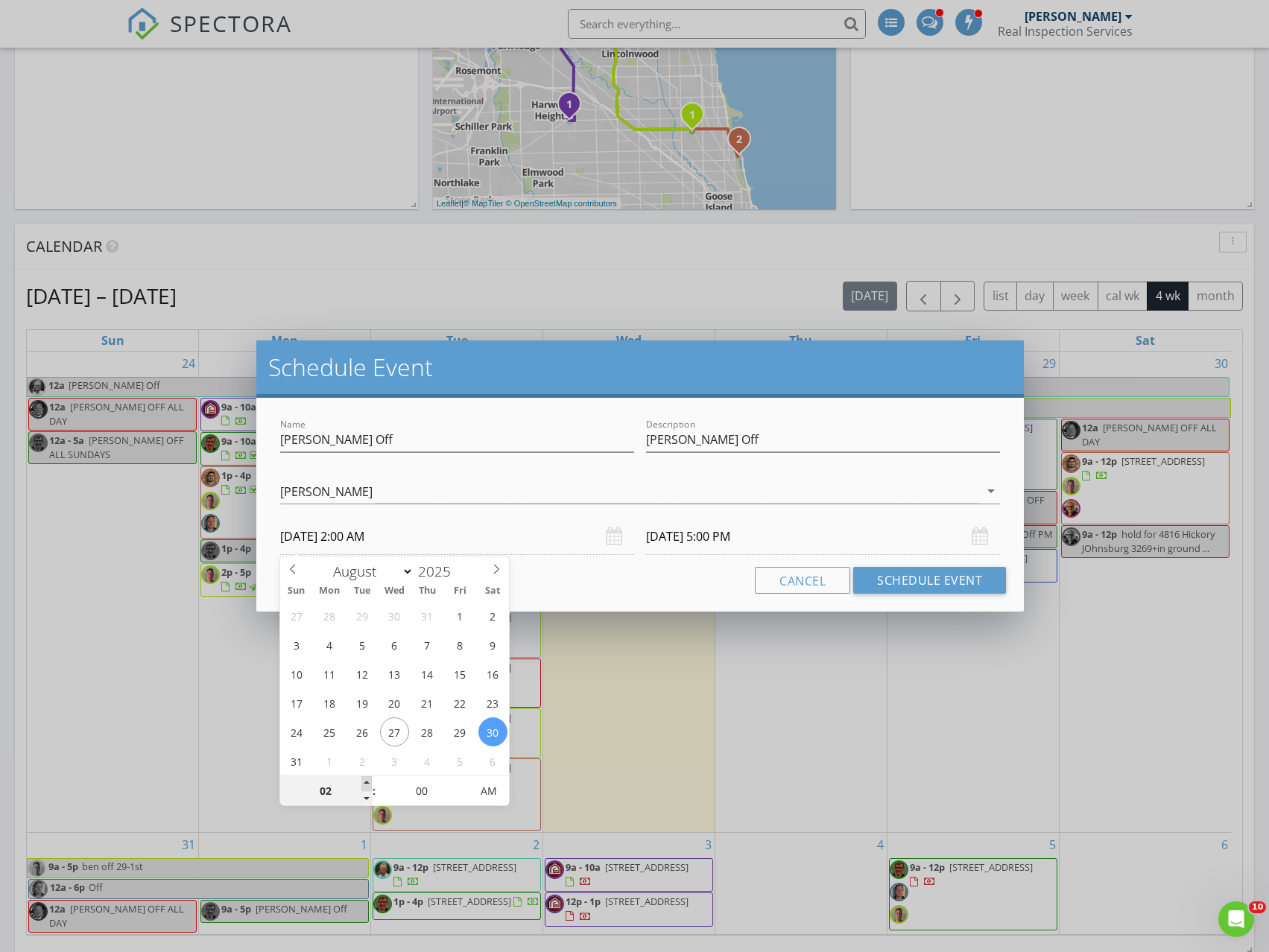
click at [369, 785] on span at bounding box center [366, 784] width 11 height 15
type input "03"
type input "[DATE] 3:00 AM"
click at [369, 785] on span at bounding box center [366, 784] width 11 height 15
type input "04"
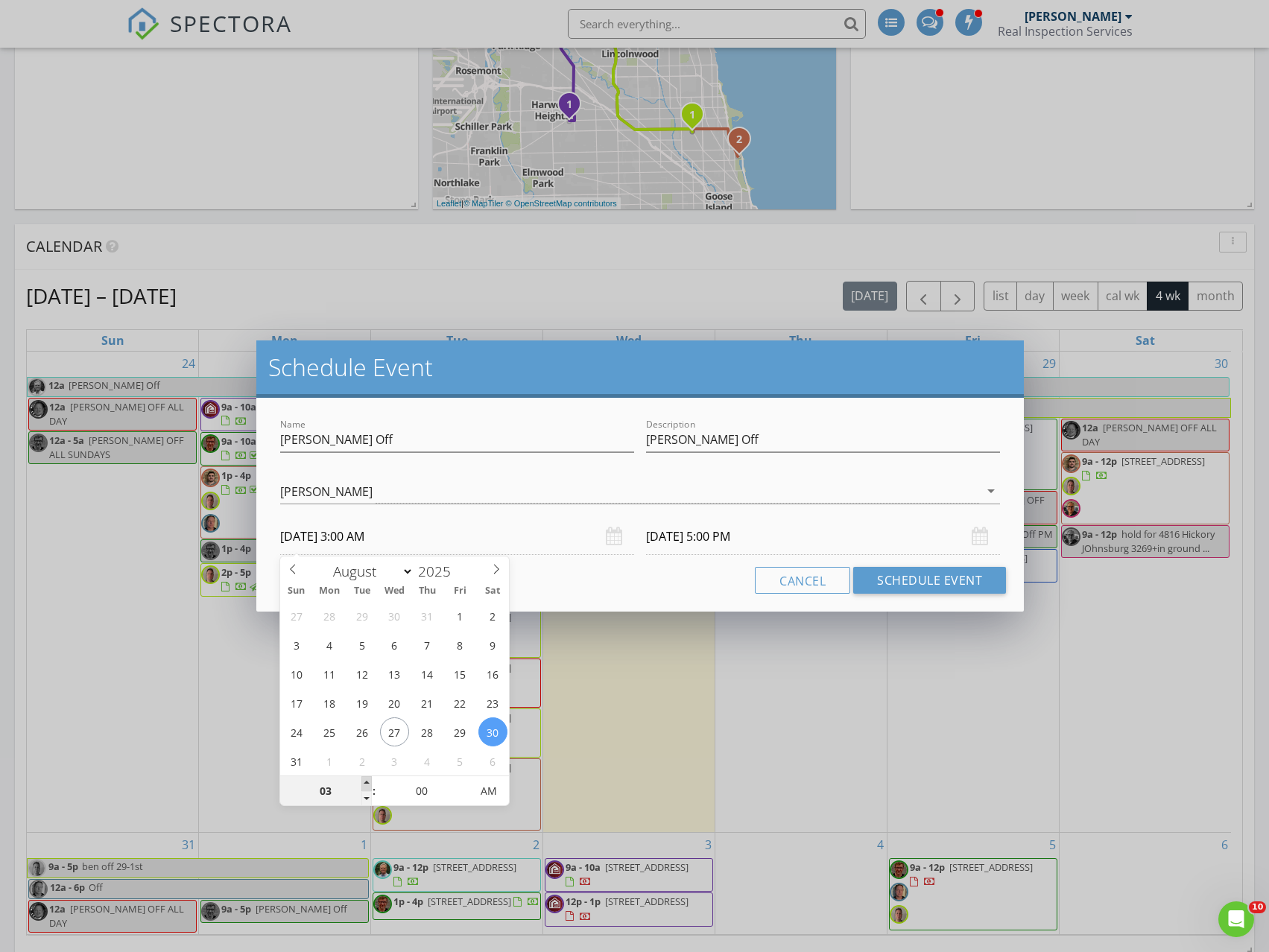
type input "[DATE] 4:00 AM"
click at [369, 785] on span at bounding box center [366, 784] width 11 height 15
type input "05"
type input "[DATE] 5:00 AM"
click at [369, 784] on span at bounding box center [366, 784] width 11 height 15
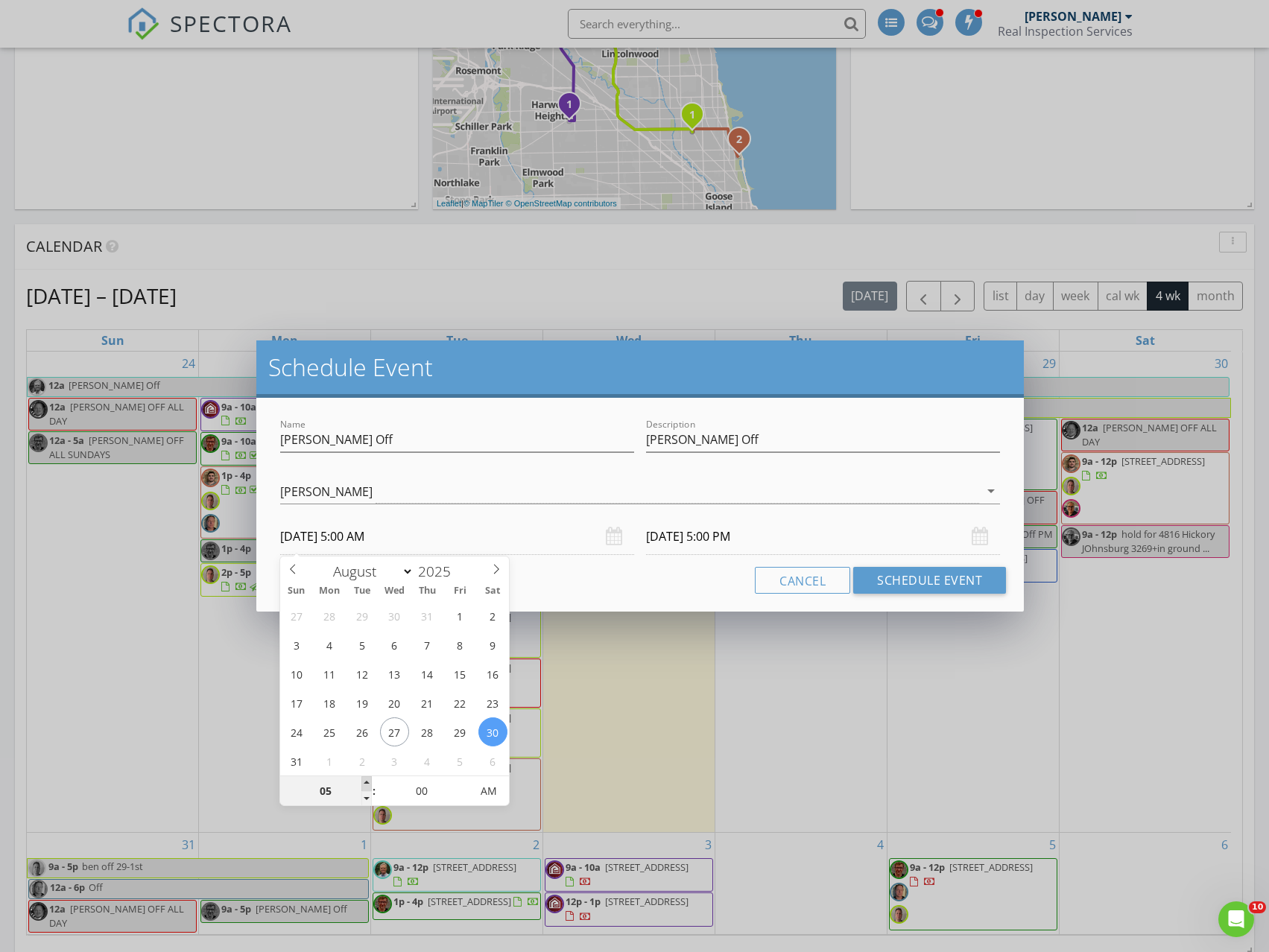
click at [369, 784] on span at bounding box center [366, 784] width 11 height 15
type input "06"
type input "[DATE] 6:00 AM"
type input "07"
type input "[DATE] 7:00 AM"
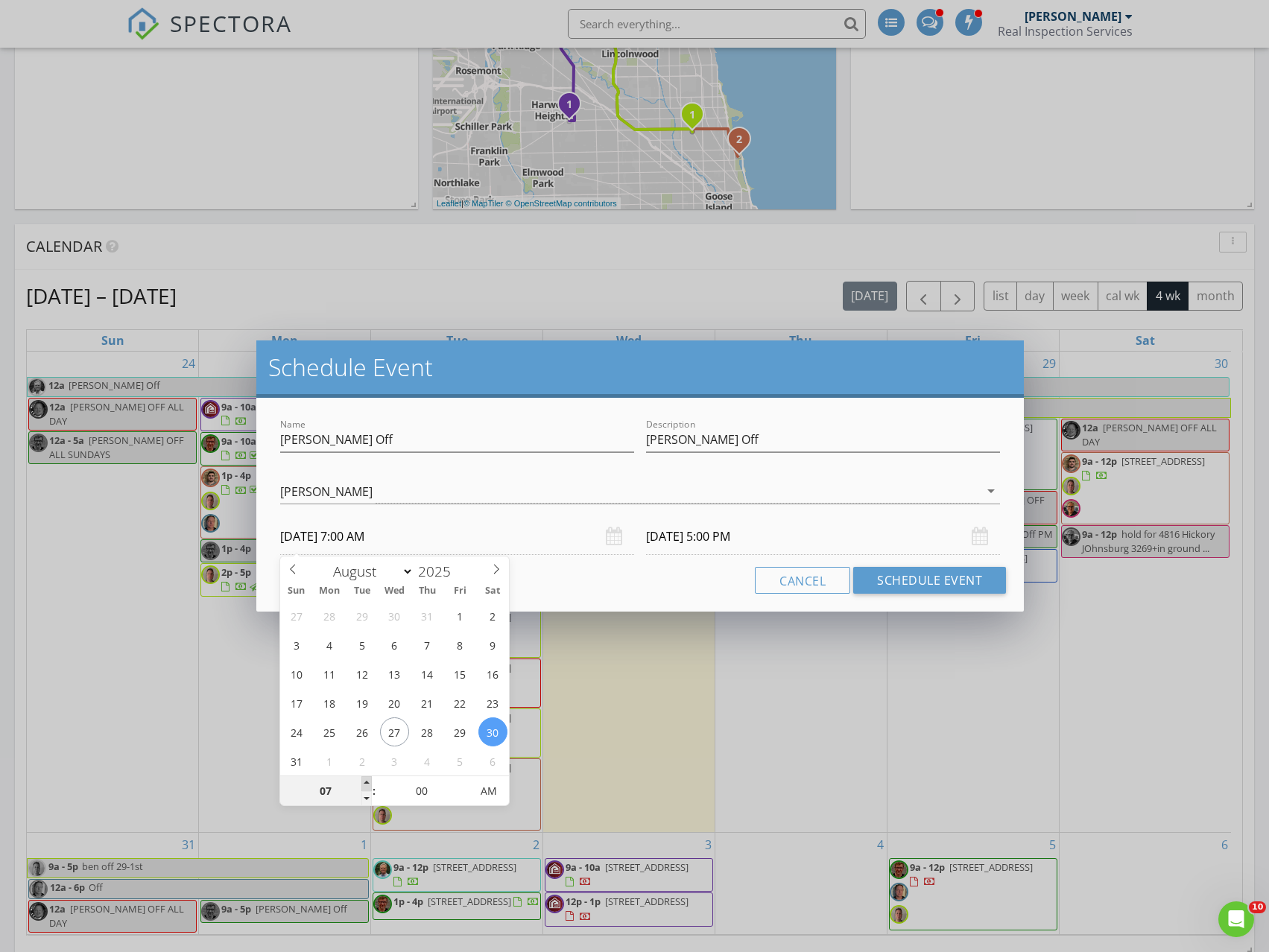
click at [369, 784] on span at bounding box center [366, 784] width 11 height 15
type input "08"
type input "[DATE] 8:00 AM"
click at [369, 784] on span at bounding box center [366, 784] width 11 height 15
type input "[DATE] 1:00 AM"
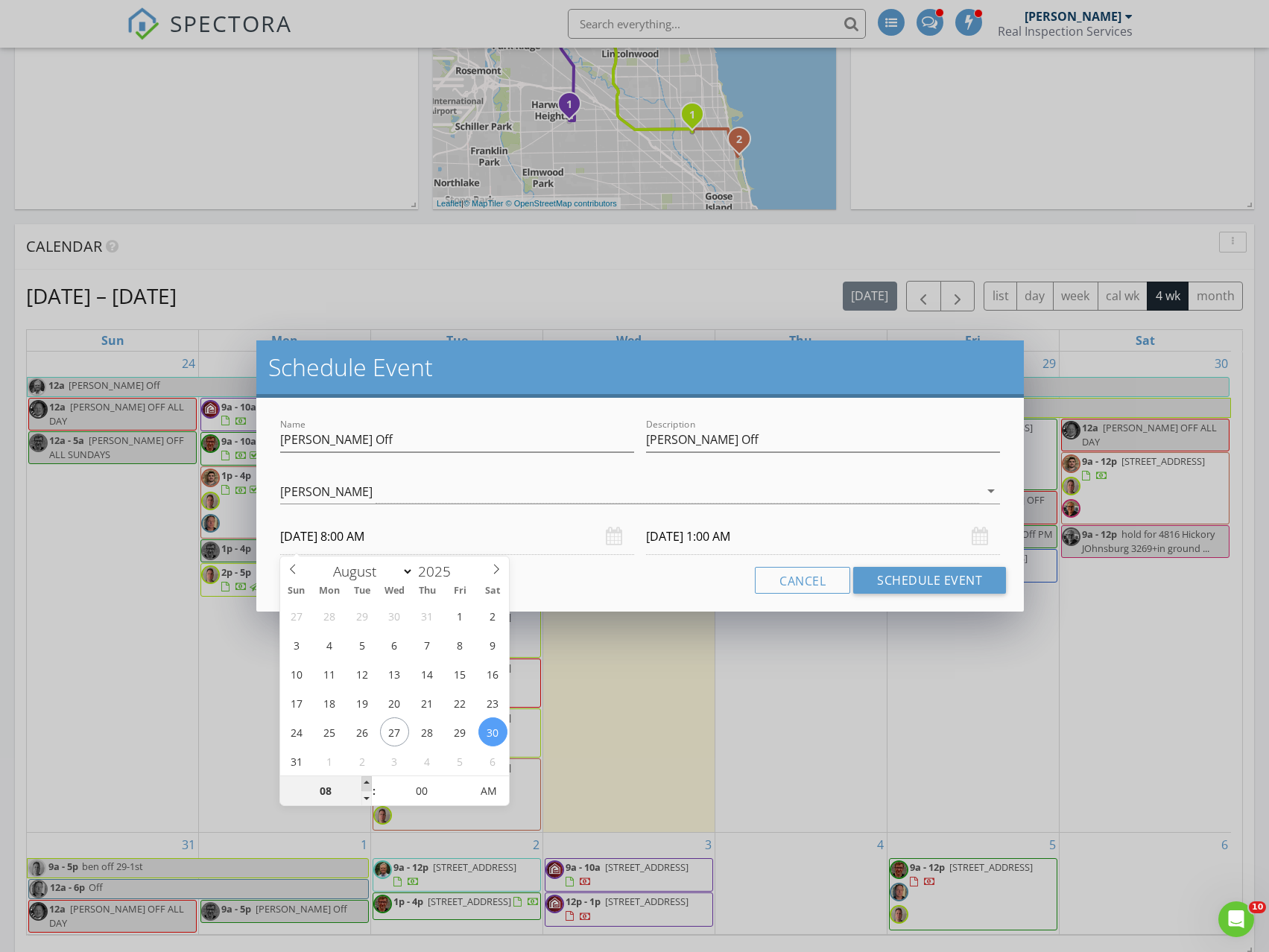
type input "09"
type input "[DATE] 9:00 AM"
click at [369, 784] on span at bounding box center [366, 784] width 11 height 15
type input "[DATE] 2:00 AM"
click at [661, 592] on div "Cancel Schedule Event" at bounding box center [641, 580] width 733 height 27
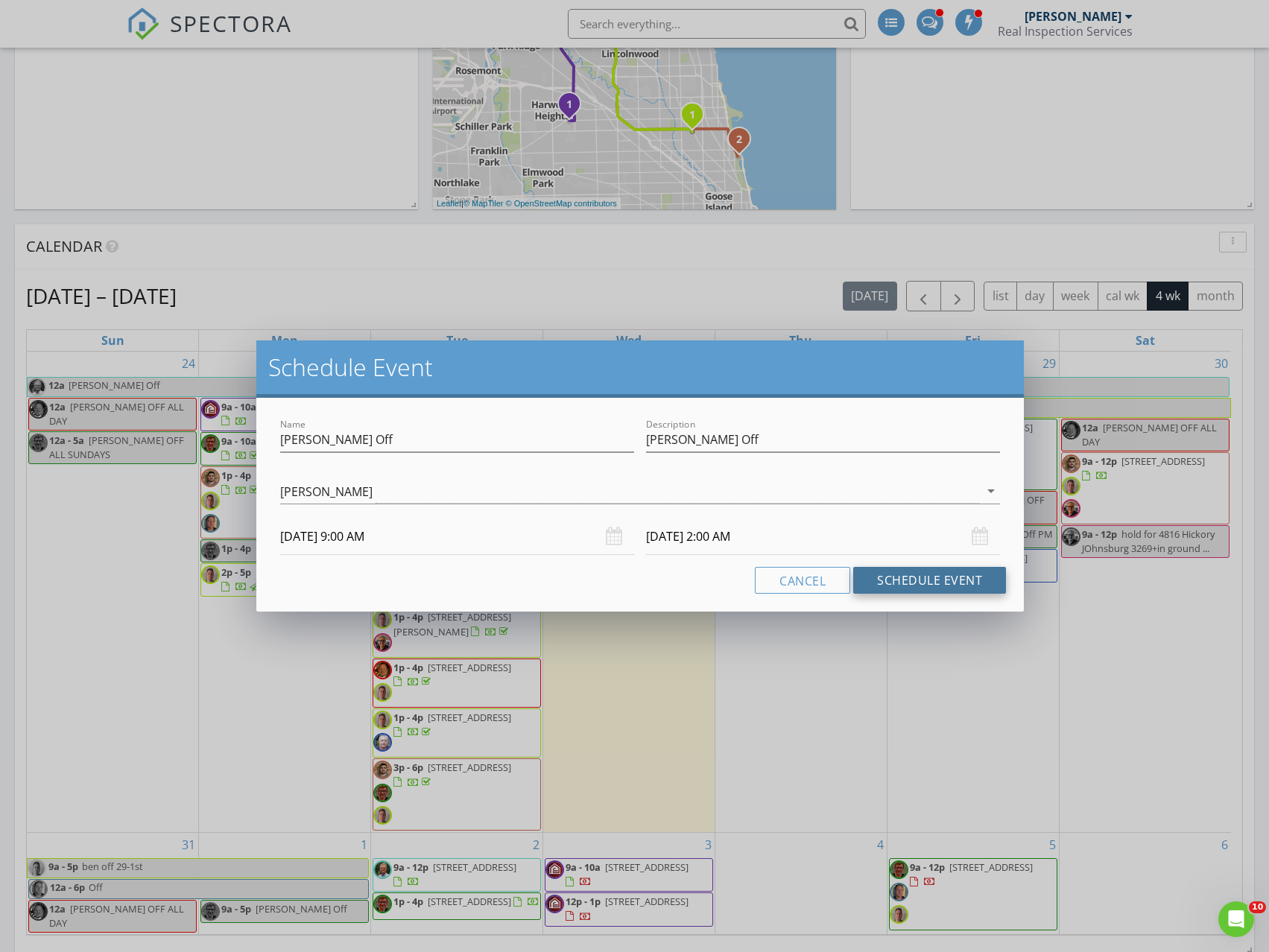
click at [946, 580] on button "Schedule Event" at bounding box center [929, 580] width 153 height 27
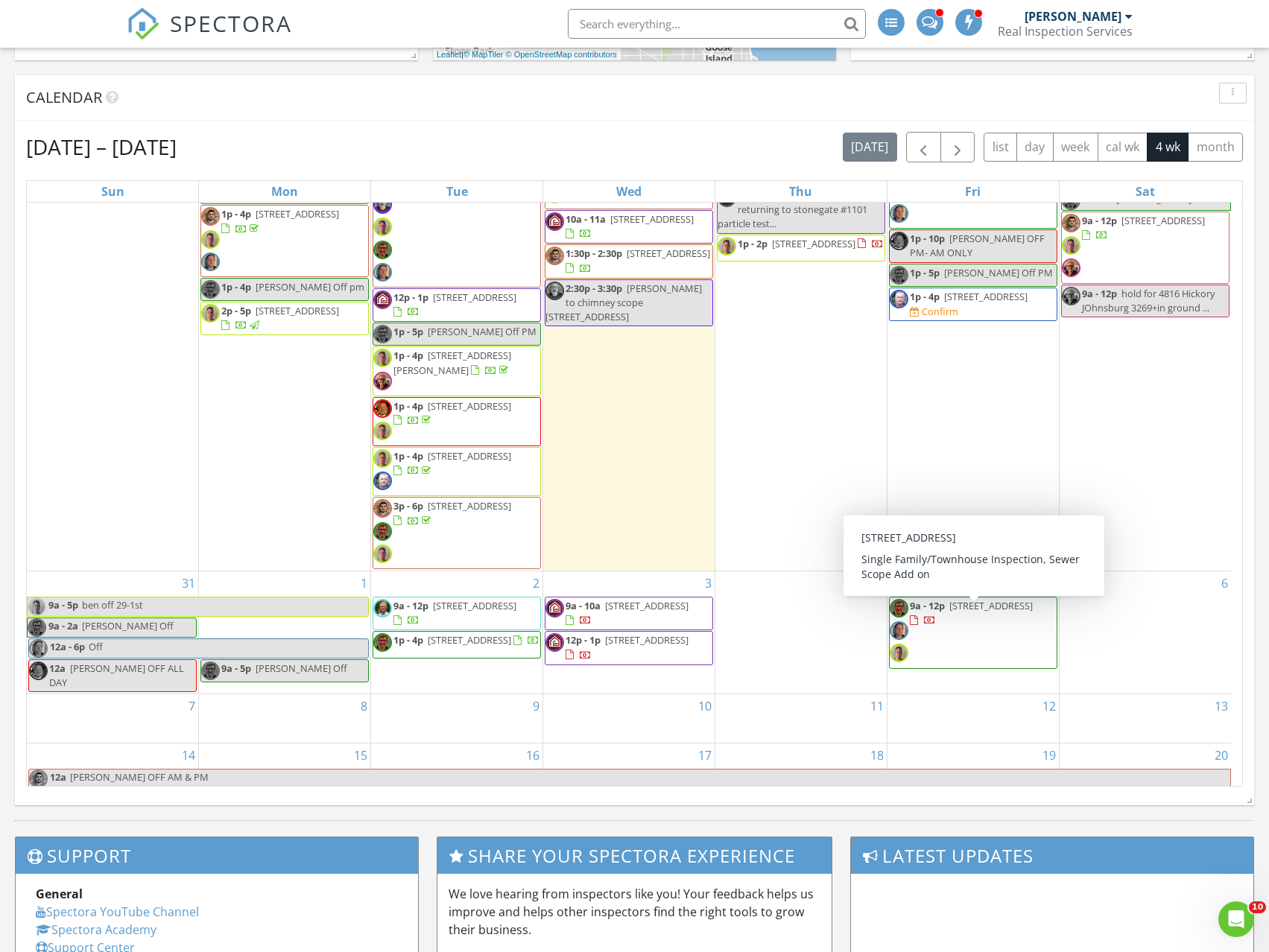
scroll to position [123, 0]
